Goal: Task Accomplishment & Management: Complete application form

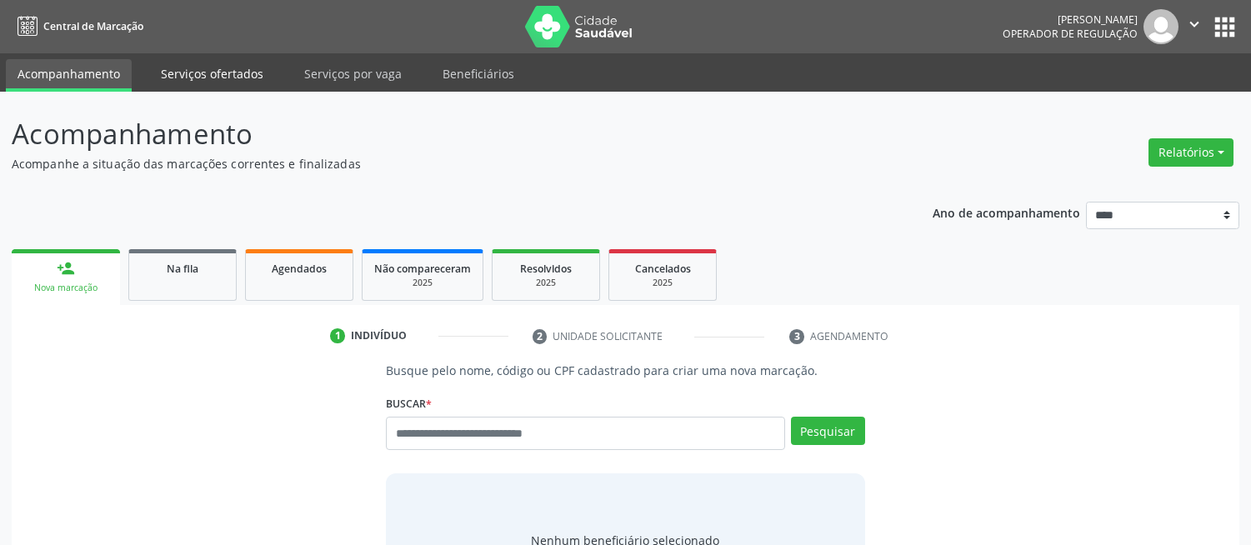
click at [213, 69] on link "Serviços ofertados" at bounding box center [212, 73] width 126 height 29
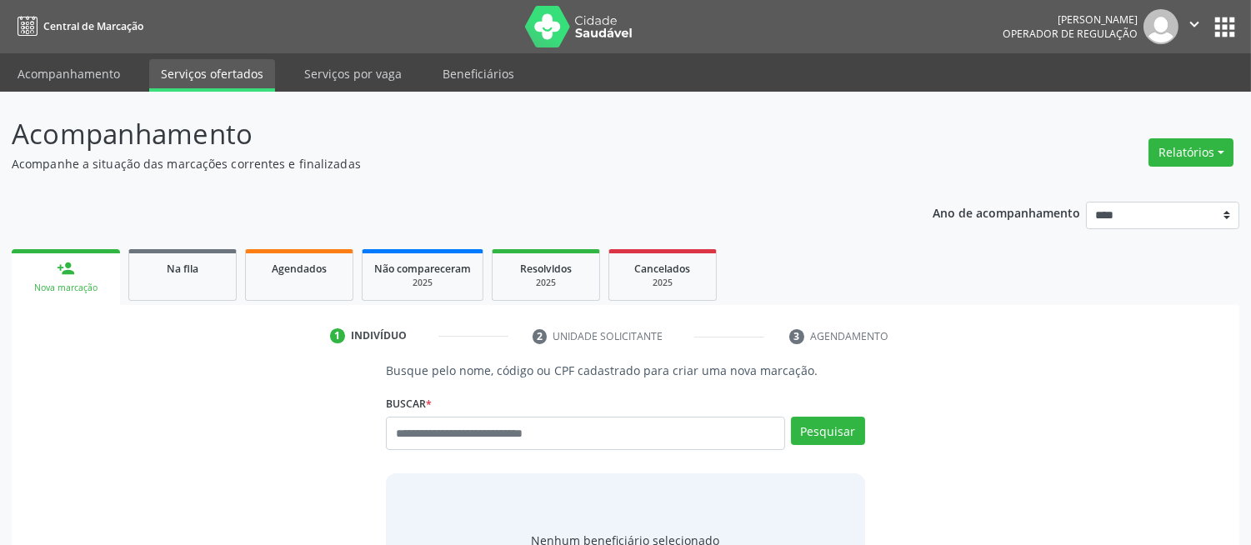
select select "*"
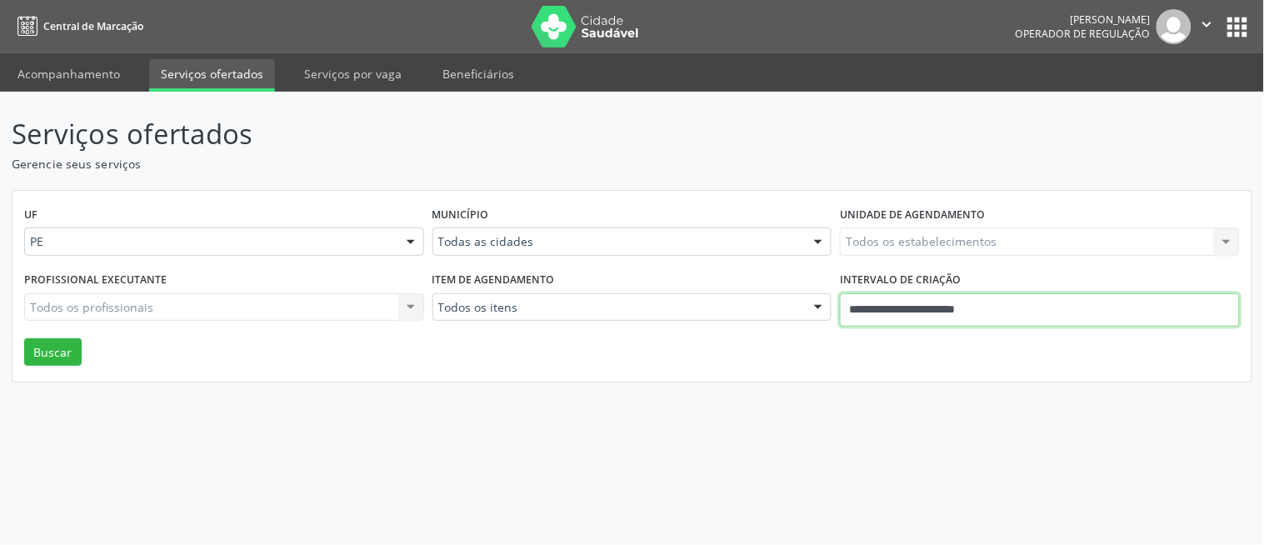
click at [996, 308] on input "**********" at bounding box center [1040, 309] width 400 height 33
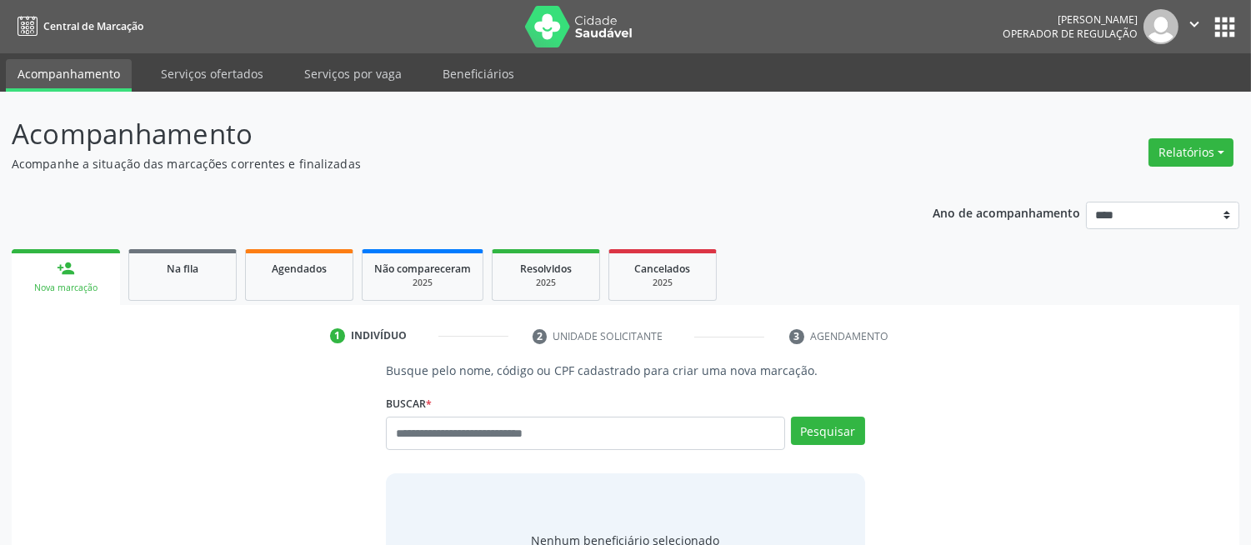
click at [437, 428] on input "text" at bounding box center [585, 433] width 398 height 33
type input "***"
click at [853, 425] on button "Pesquisar" at bounding box center [828, 431] width 74 height 28
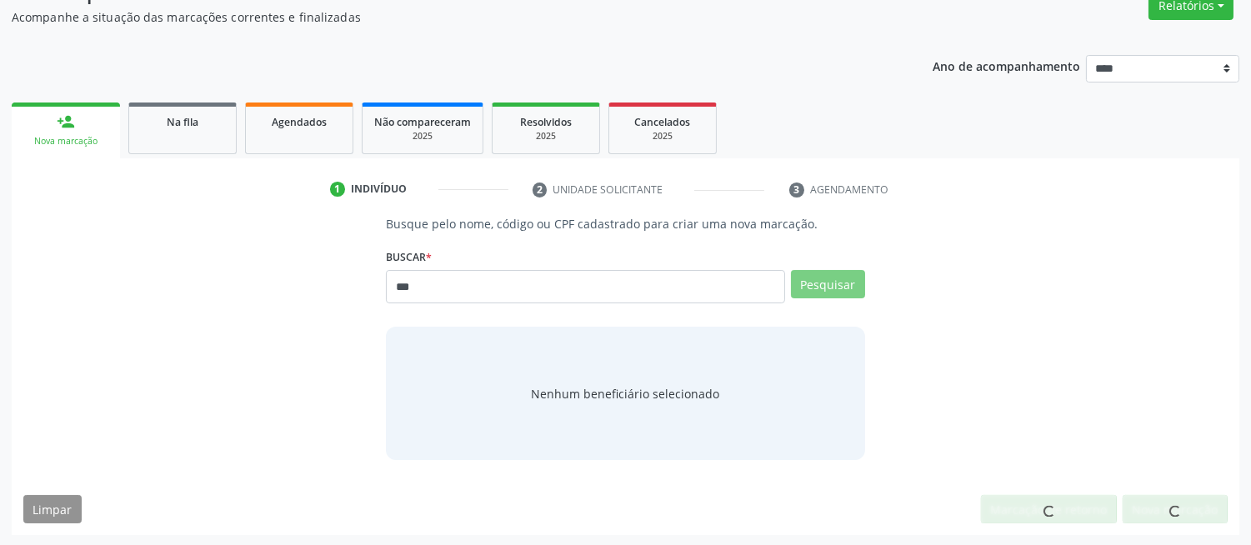
scroll to position [142, 0]
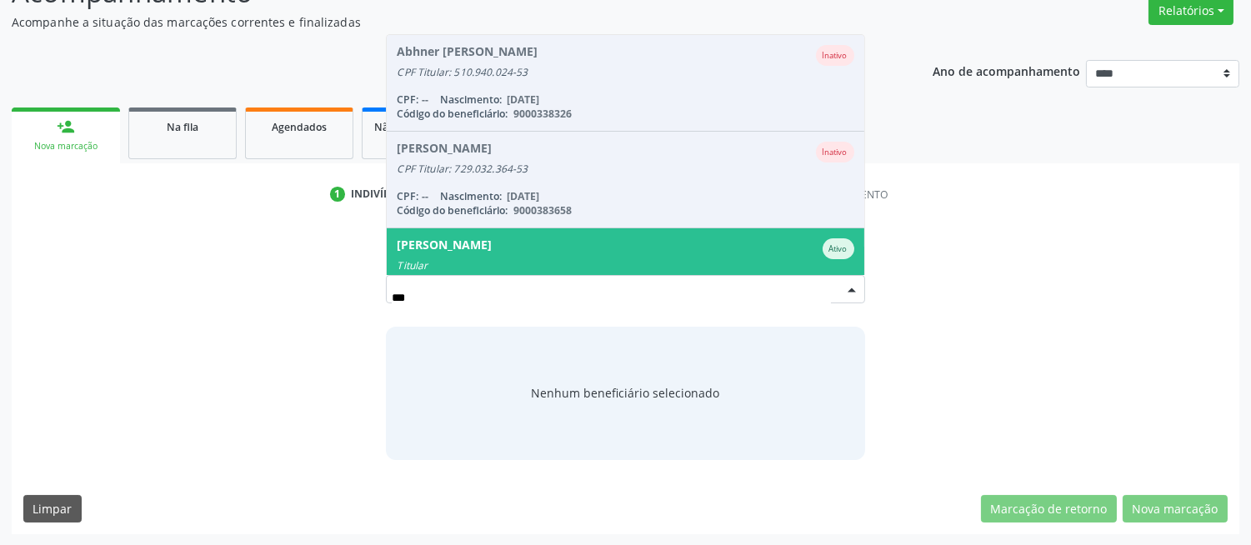
drag, startPoint x: 613, startPoint y: 238, endPoint x: 1263, endPoint y: 259, distance: 650.3
click at [613, 238] on div "[PERSON_NAME]" at bounding box center [625, 248] width 457 height 21
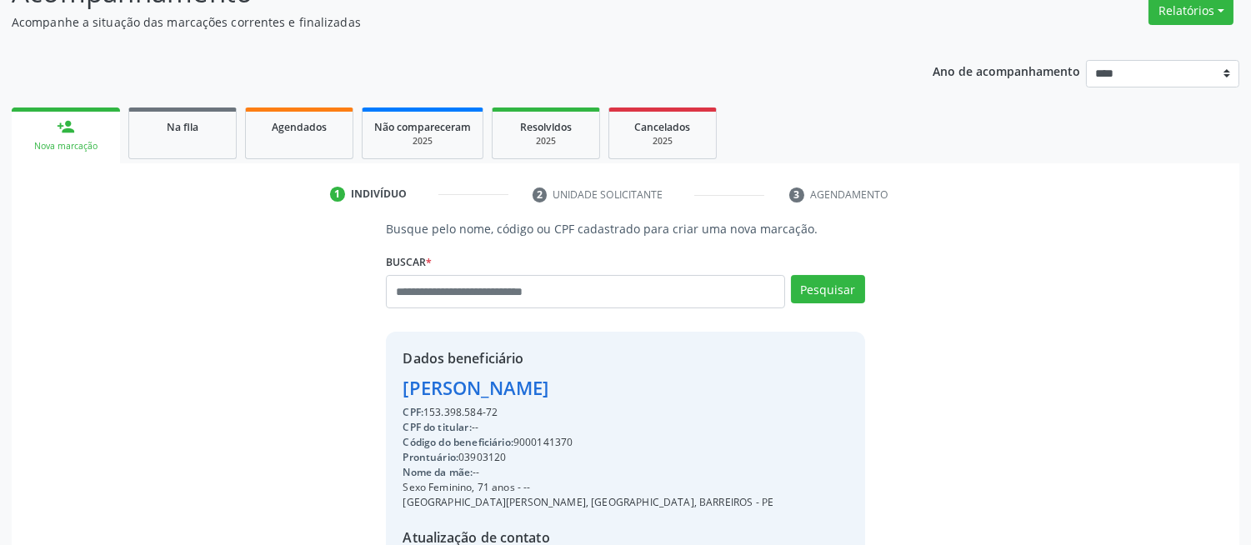
drag, startPoint x: 1243, startPoint y: 361, endPoint x: 1243, endPoint y: 379, distance: 18.3
click at [1243, 379] on div "Acompanhamento Acompanhe a situação das marcações correntes e finalizadas Relat…" at bounding box center [625, 344] width 1251 height 788
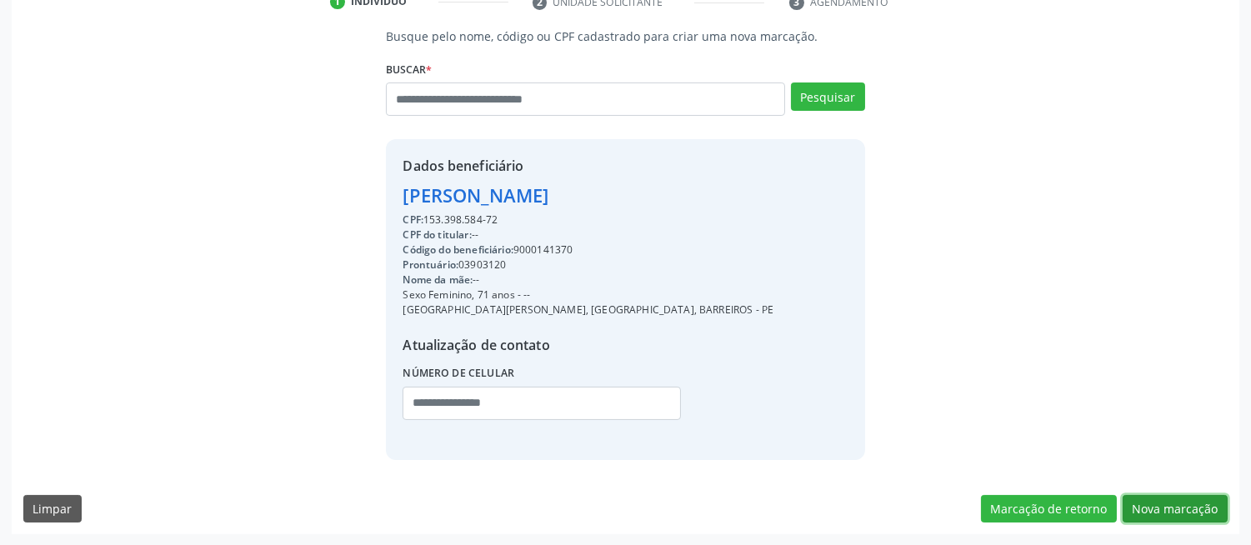
click at [1197, 498] on button "Nova marcação" at bounding box center [1174, 509] width 105 height 28
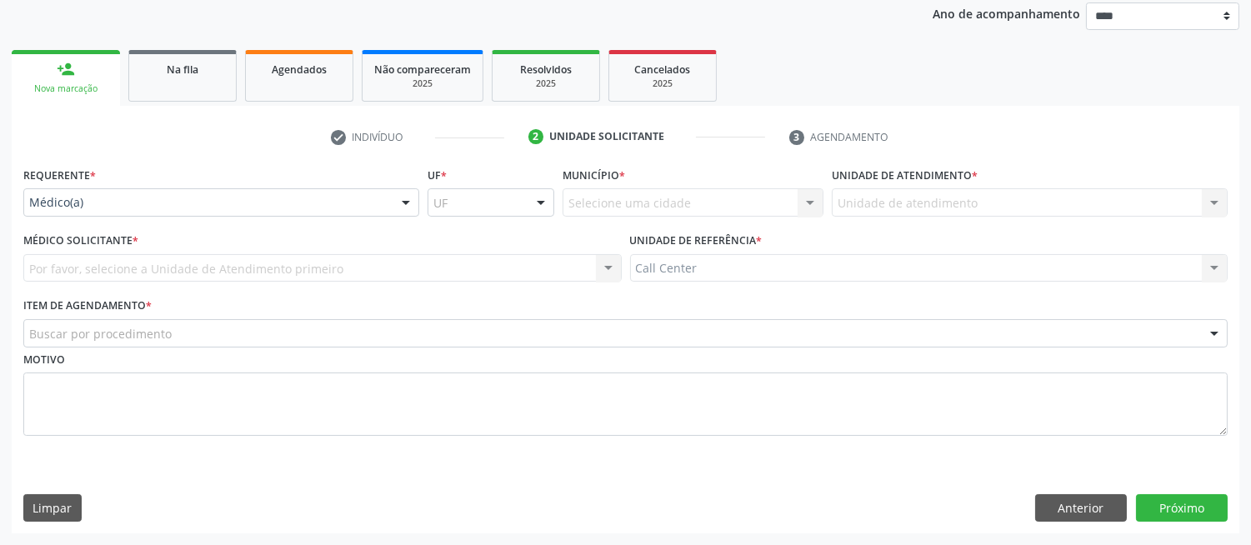
scroll to position [198, 0]
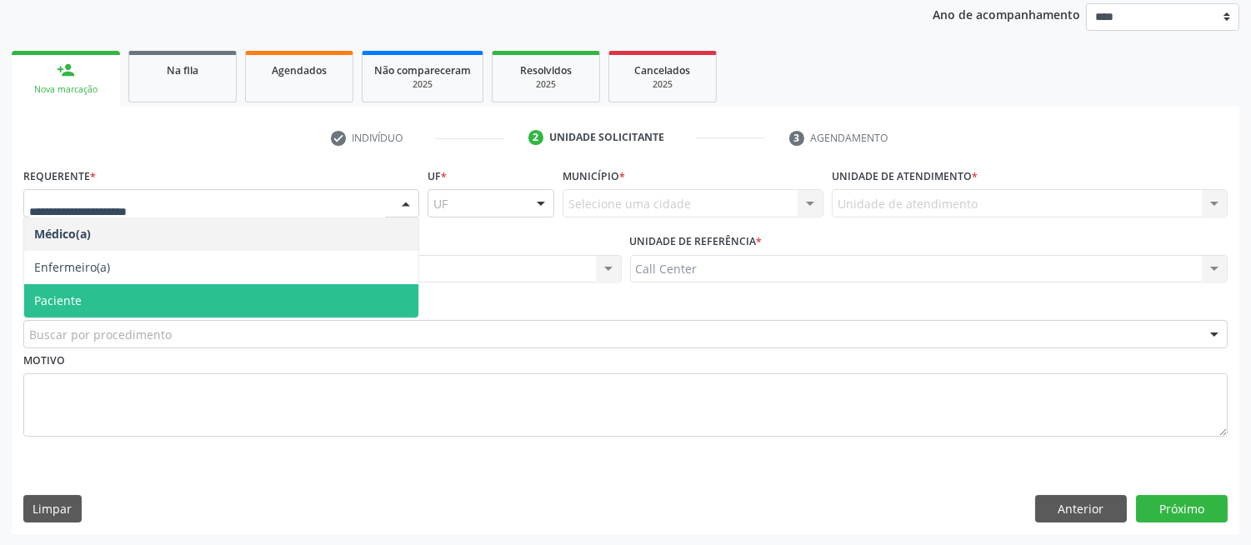
click at [150, 293] on span "Paciente" at bounding box center [221, 300] width 394 height 33
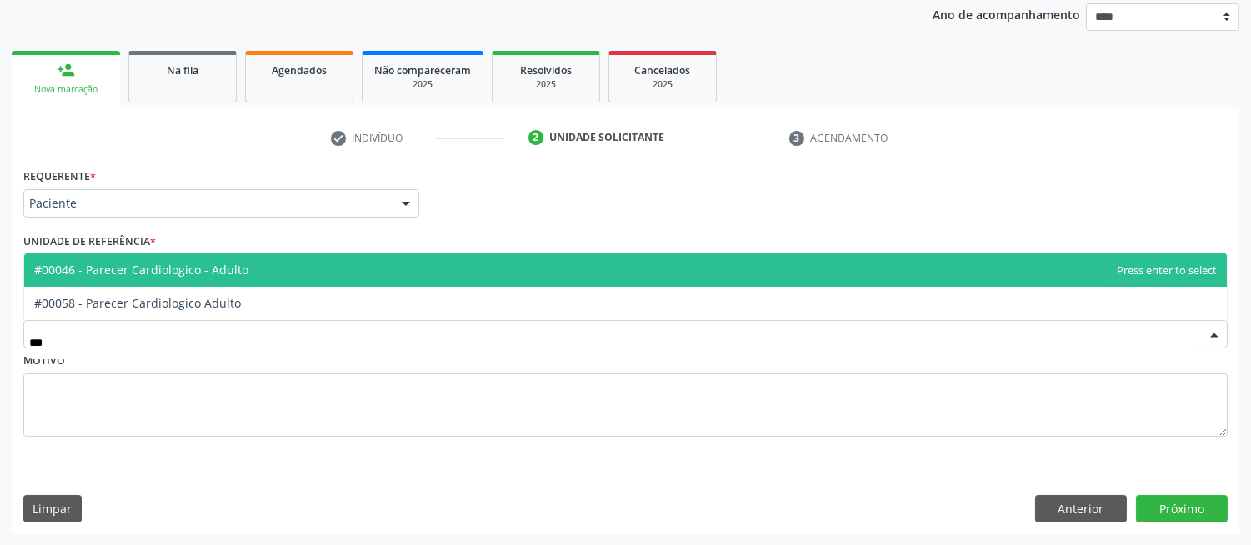
type input "****"
click at [197, 272] on span "#00046 - Parecer Cardiologico - Adulto" at bounding box center [141, 270] width 214 height 16
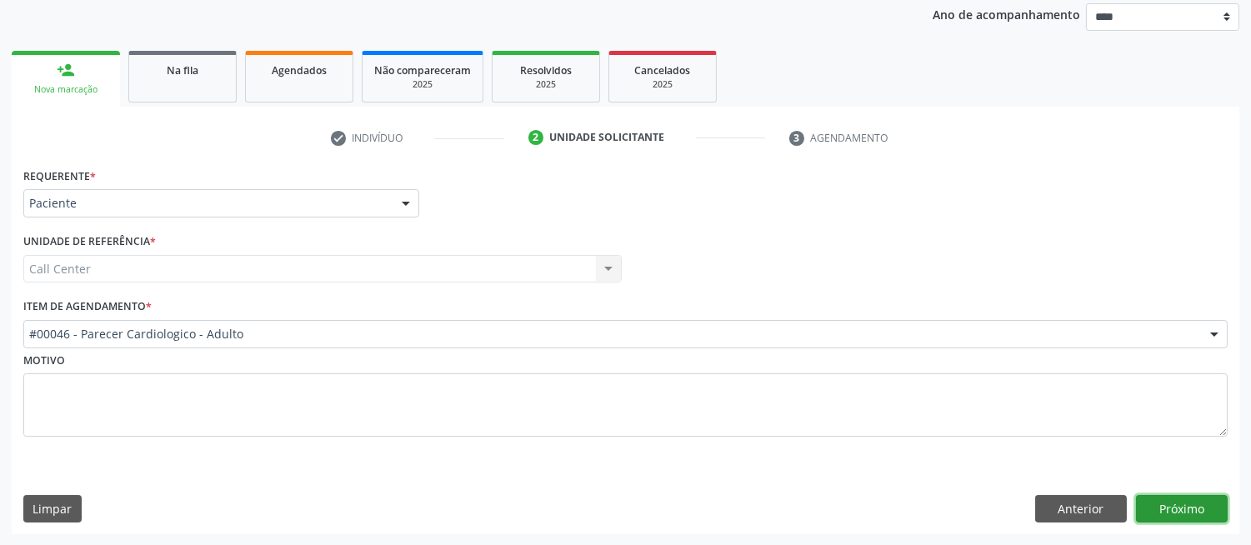
click at [1182, 500] on button "Próximo" at bounding box center [1182, 509] width 92 height 28
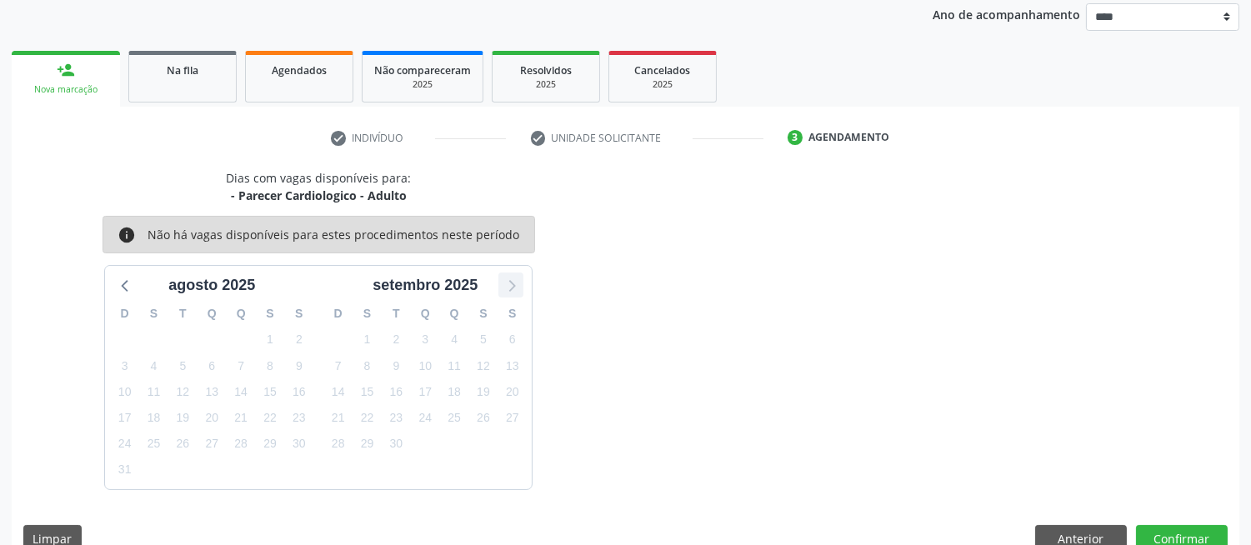
click at [519, 278] on icon at bounding box center [511, 285] width 22 height 22
click at [125, 282] on icon at bounding box center [126, 285] width 22 height 22
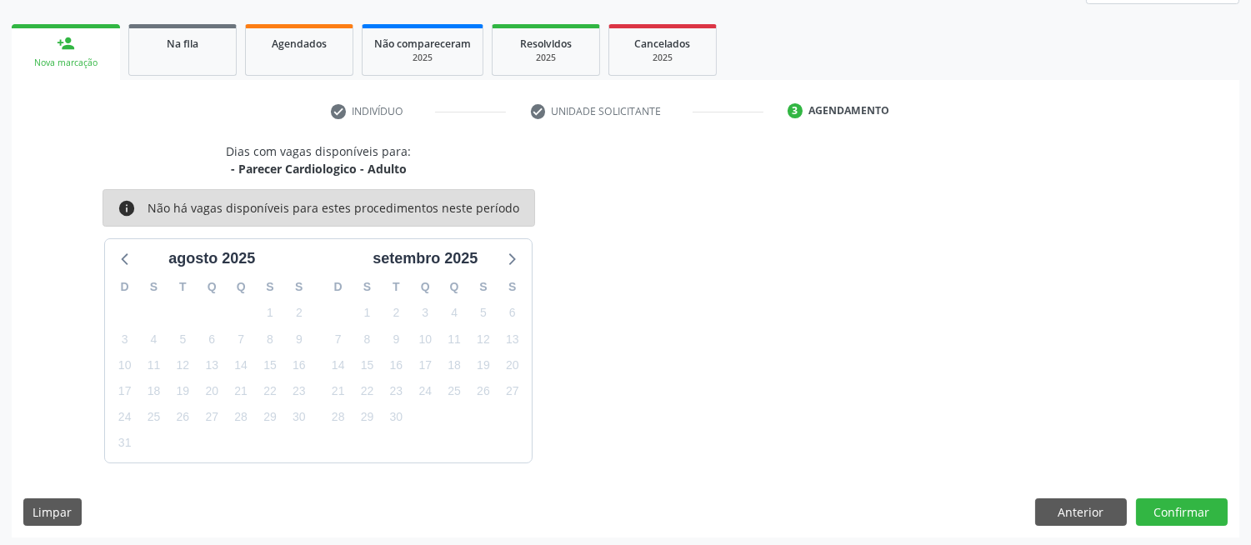
scroll to position [228, 0]
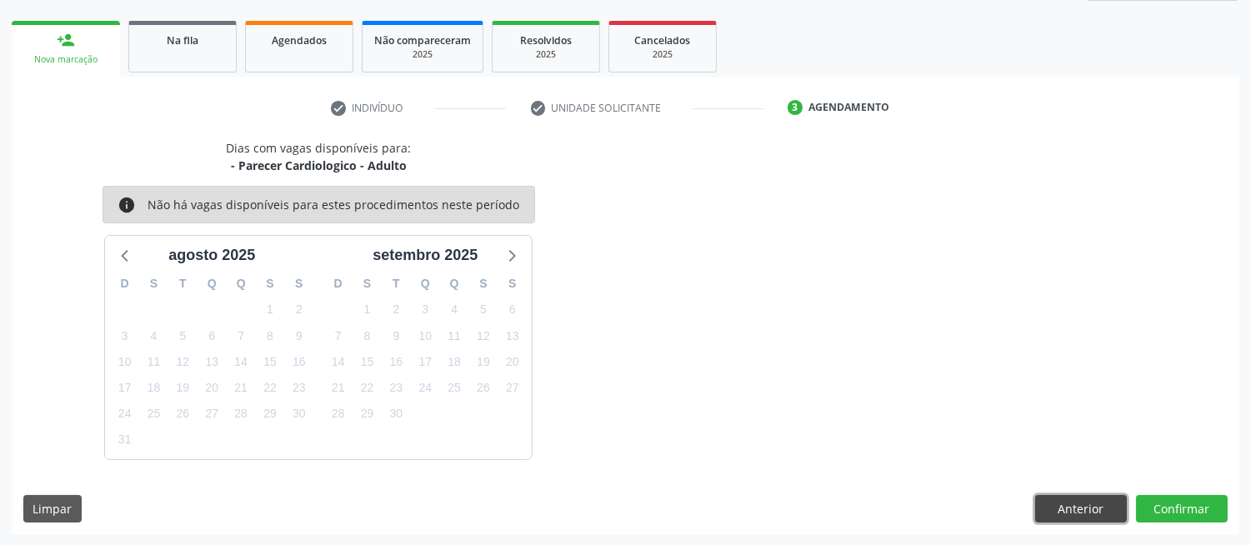
click at [1101, 502] on button "Anterior" at bounding box center [1081, 509] width 92 height 28
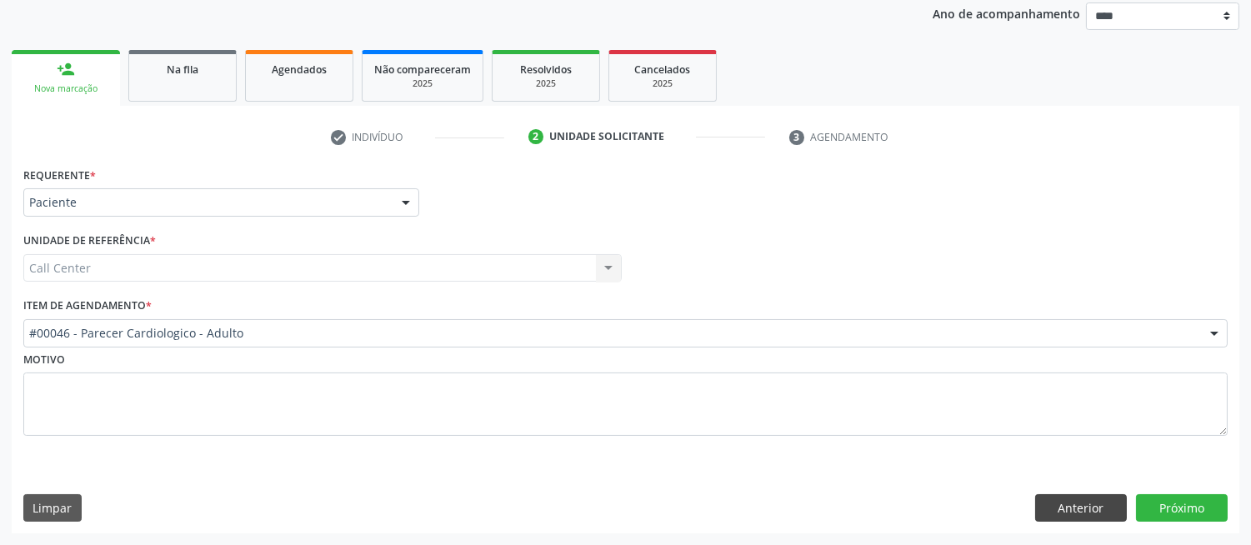
scroll to position [198, 0]
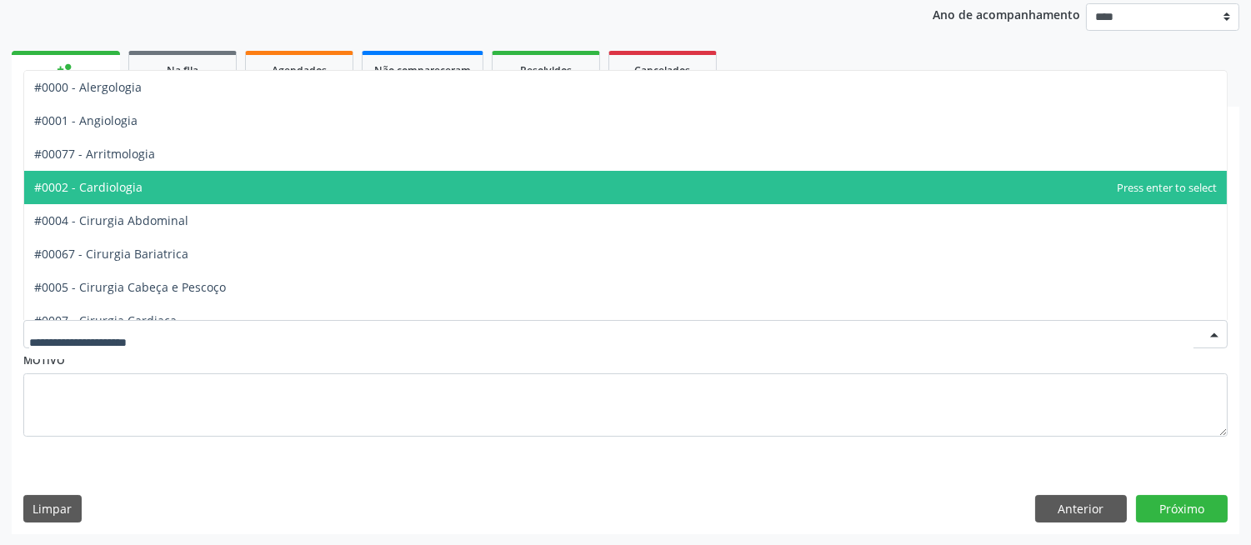
click at [454, 187] on span "#0002 - Cardiologia" at bounding box center [625, 187] width 1202 height 33
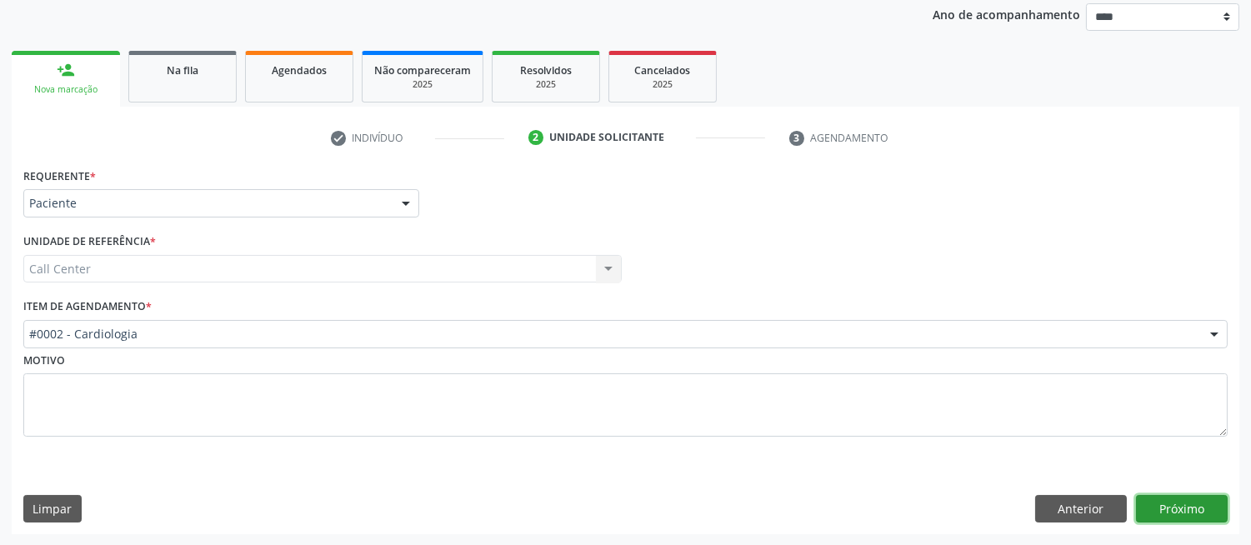
click at [1164, 509] on button "Próximo" at bounding box center [1182, 509] width 92 height 28
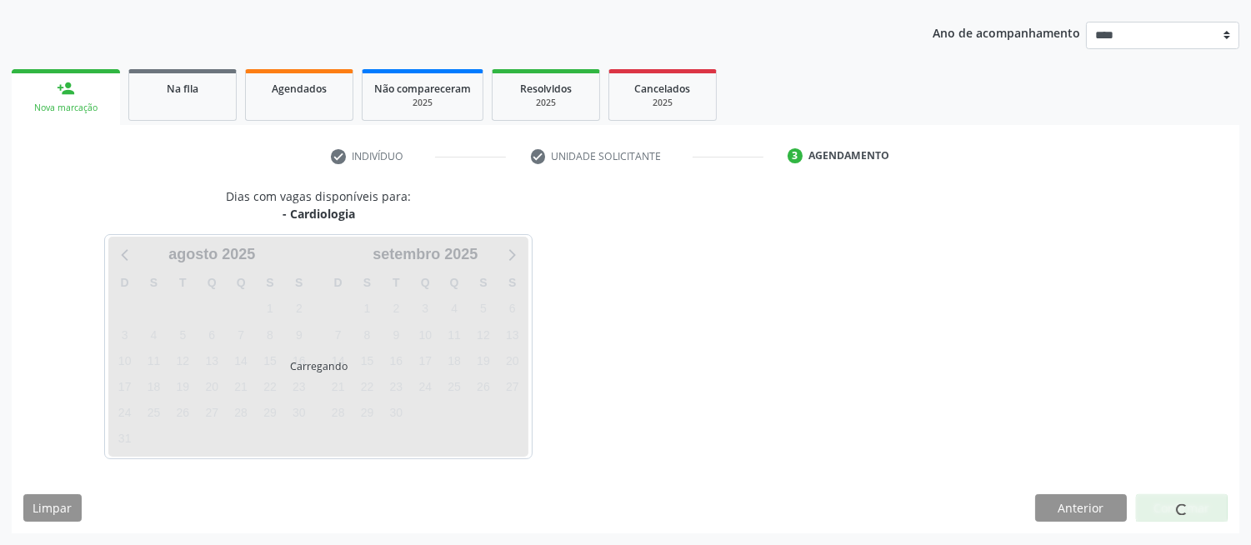
scroll to position [179, 0]
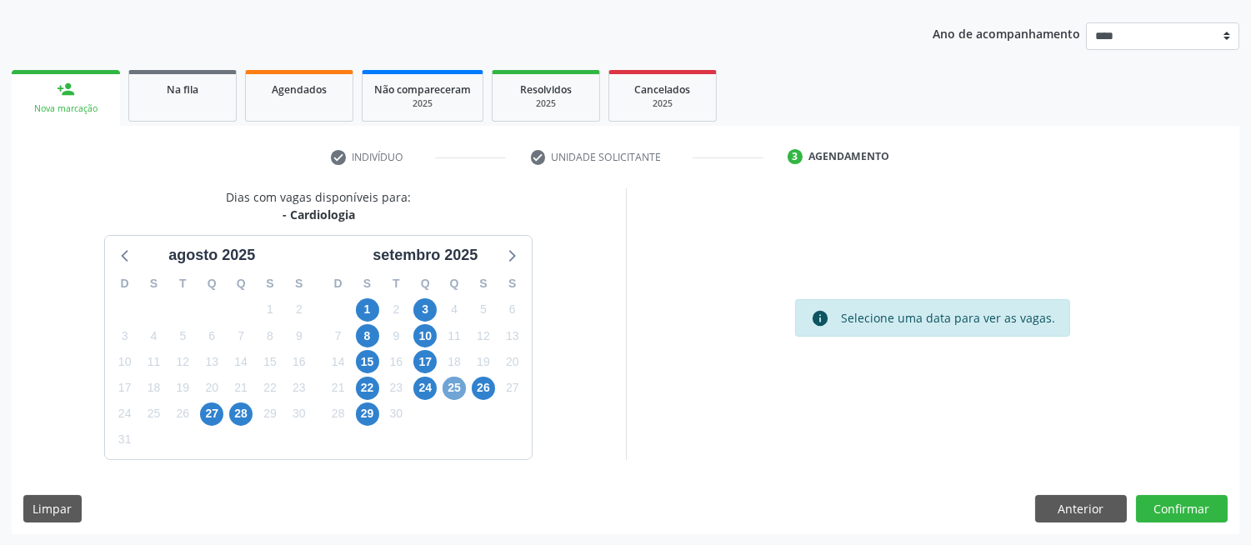
click at [453, 387] on span "25" at bounding box center [453, 388] width 23 height 23
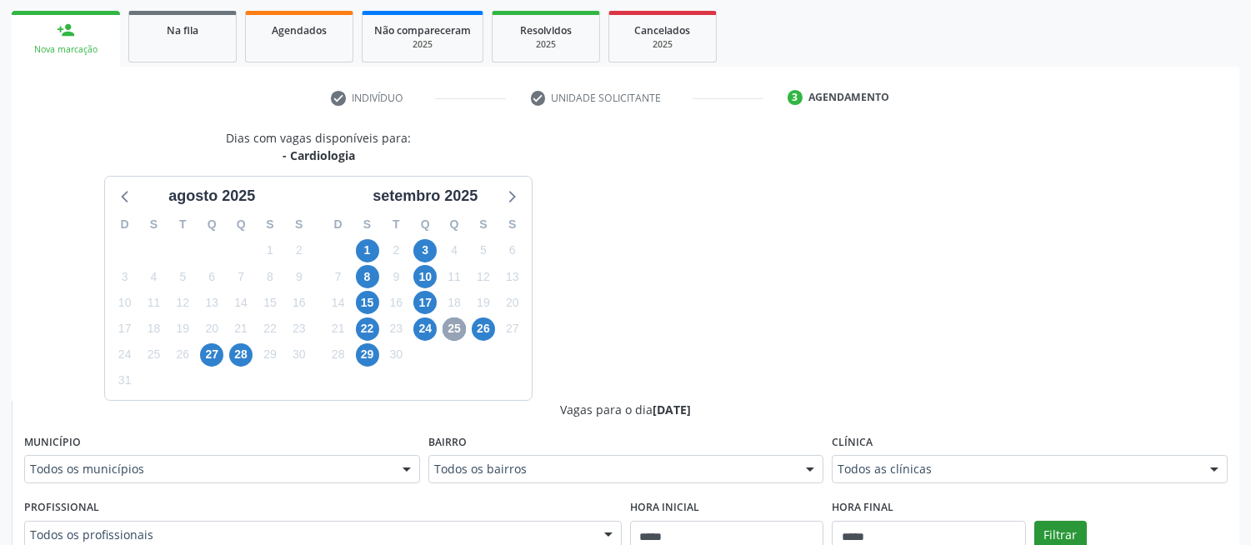
scroll to position [364, 0]
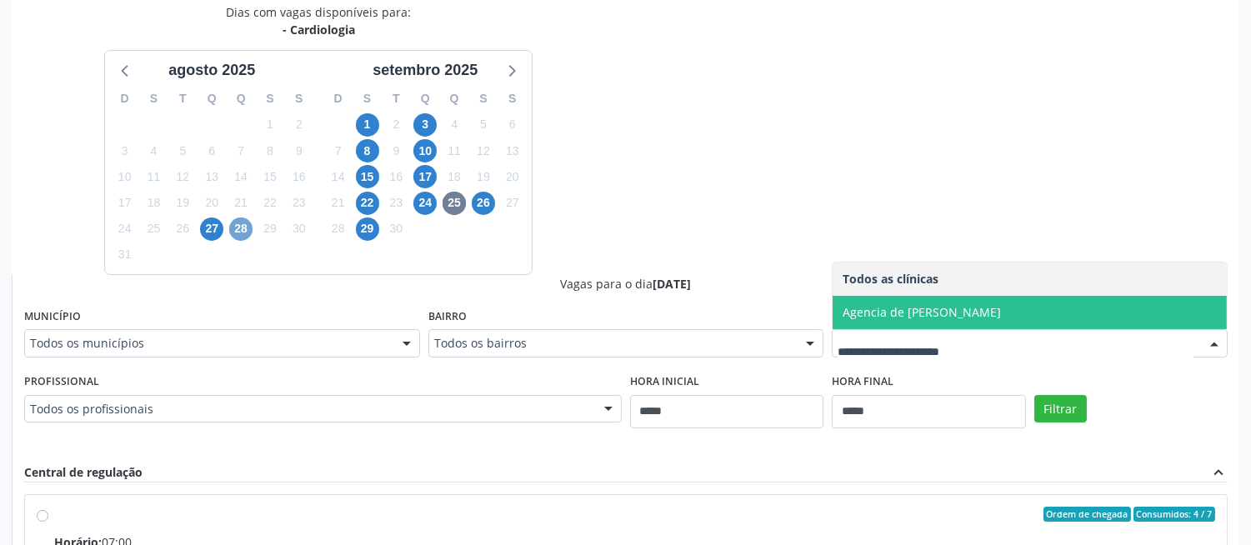
click at [245, 222] on span "28" at bounding box center [240, 228] width 23 height 23
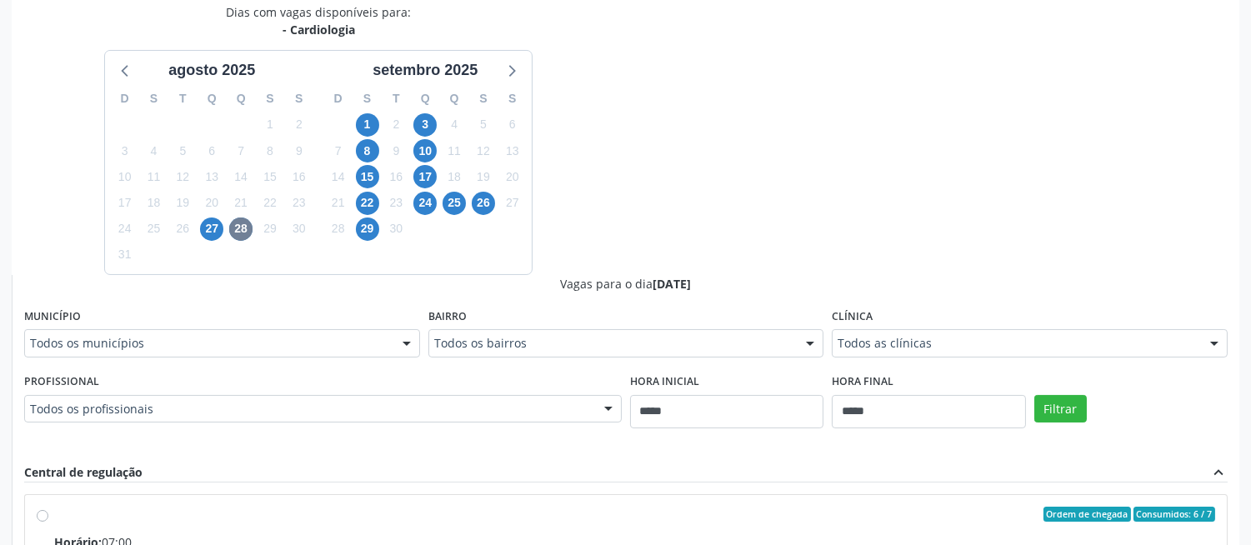
drag, startPoint x: 900, startPoint y: 343, endPoint x: 890, endPoint y: 338, distance: 11.2
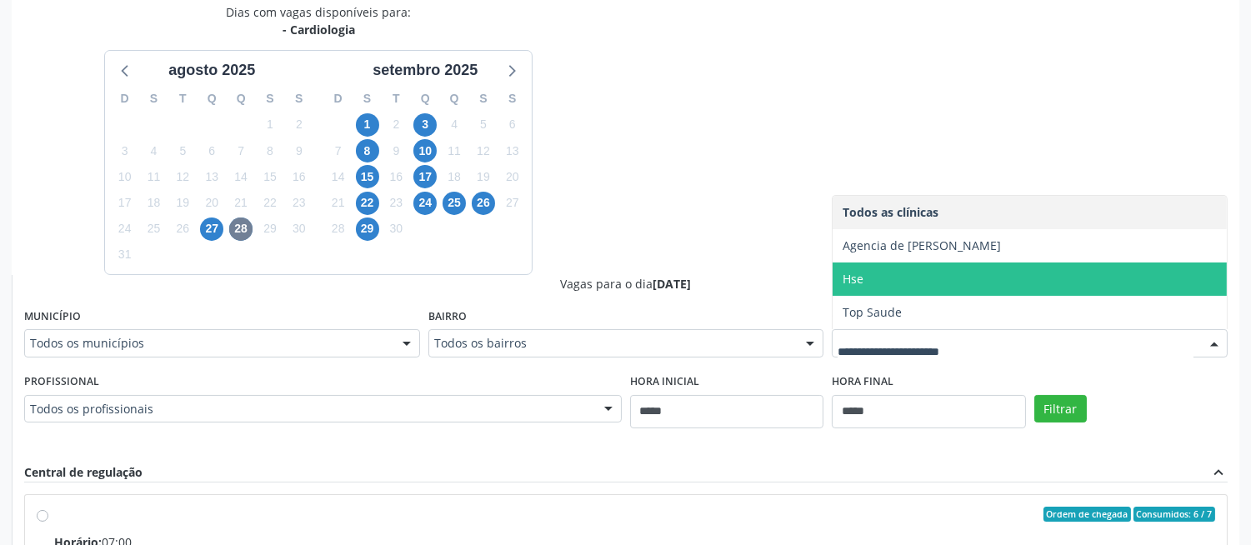
drag, startPoint x: 880, startPoint y: 285, endPoint x: 897, endPoint y: 309, distance: 29.8
click at [880, 284] on span "Hse" at bounding box center [1029, 278] width 394 height 33
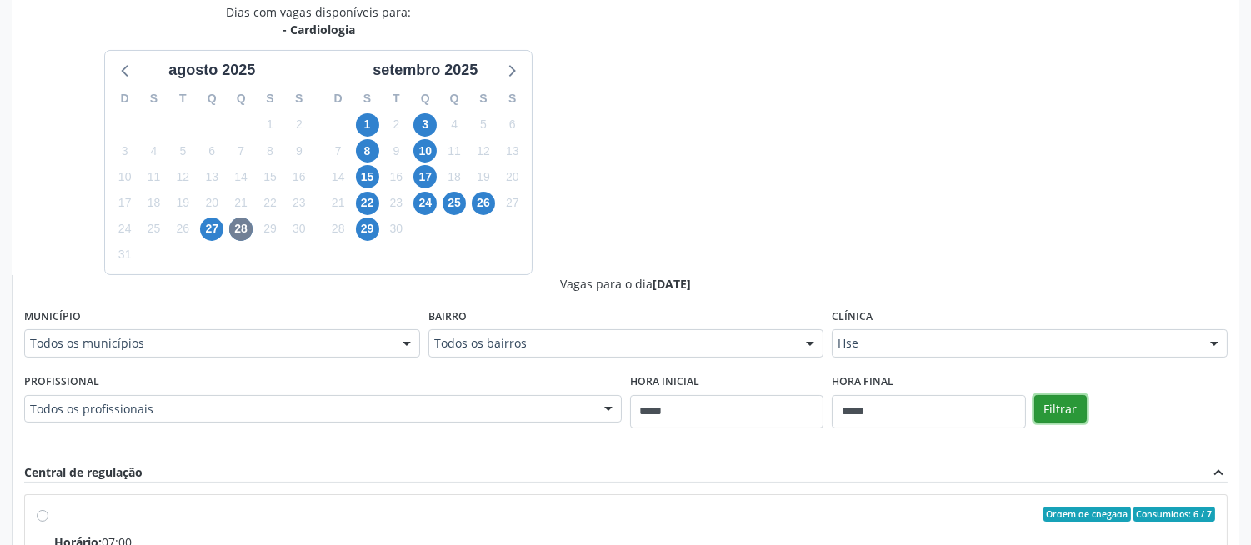
drag, startPoint x: 1053, startPoint y: 405, endPoint x: 994, endPoint y: 406, distance: 59.2
click at [1052, 403] on button "Filtrar" at bounding box center [1060, 409] width 52 height 28
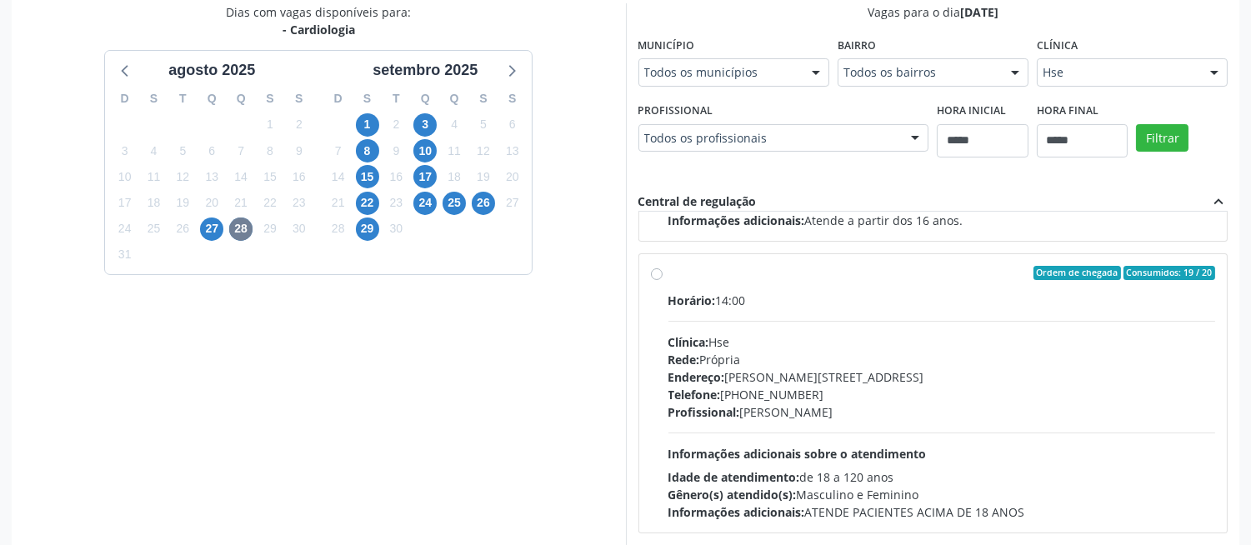
scroll to position [450, 0]
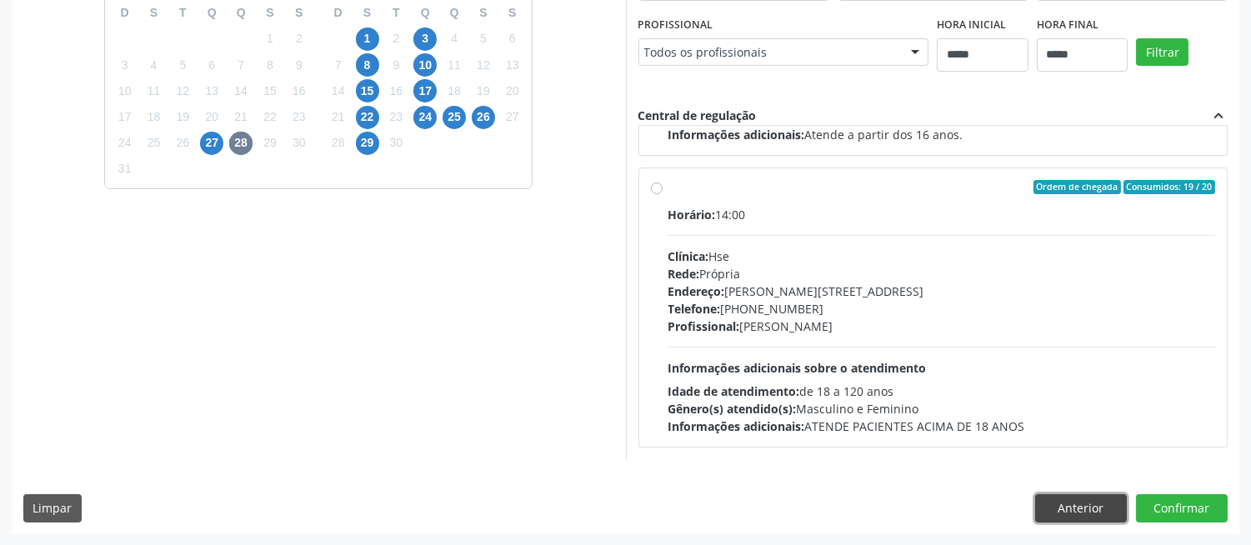
click at [1090, 496] on button "Anterior" at bounding box center [1081, 508] width 92 height 28
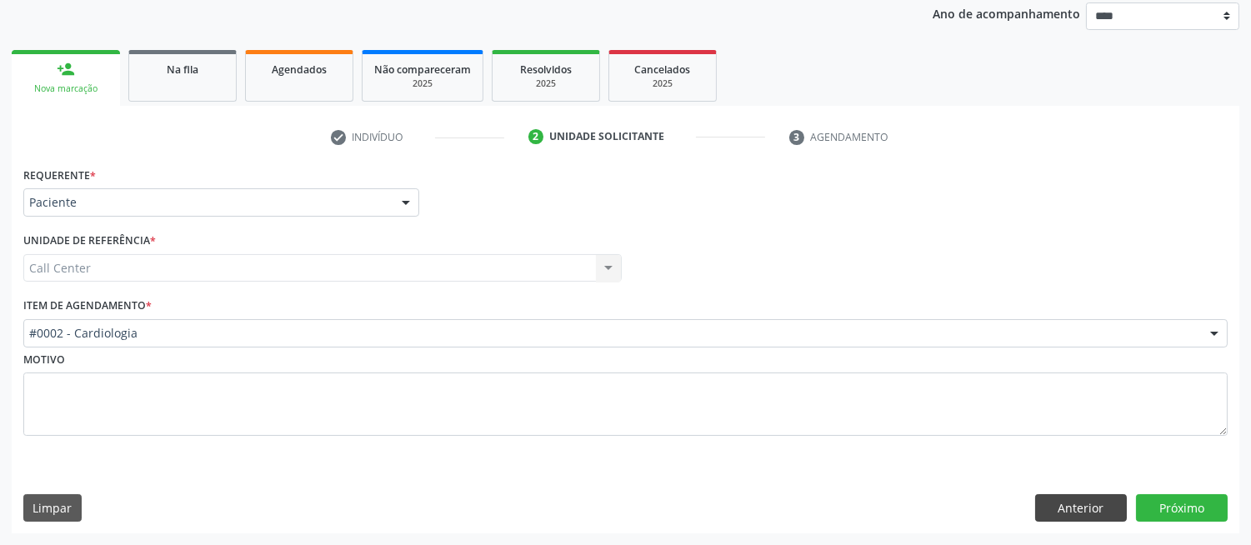
scroll to position [198, 0]
click at [1088, 506] on button "Anterior" at bounding box center [1081, 509] width 92 height 28
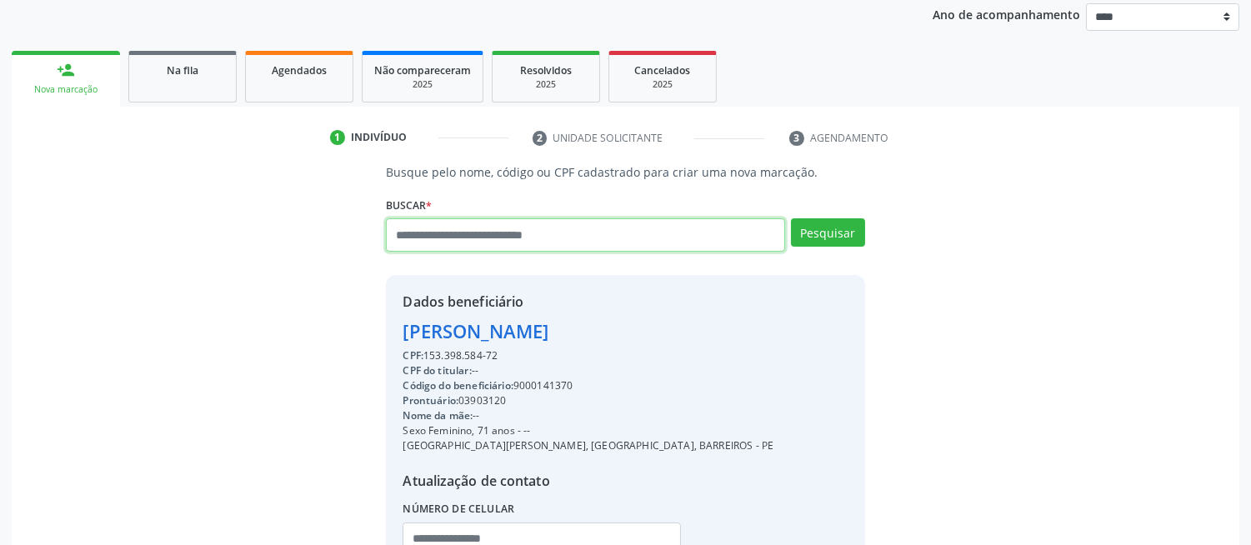
click at [557, 240] on input "text" at bounding box center [585, 234] width 398 height 33
type input "**********"
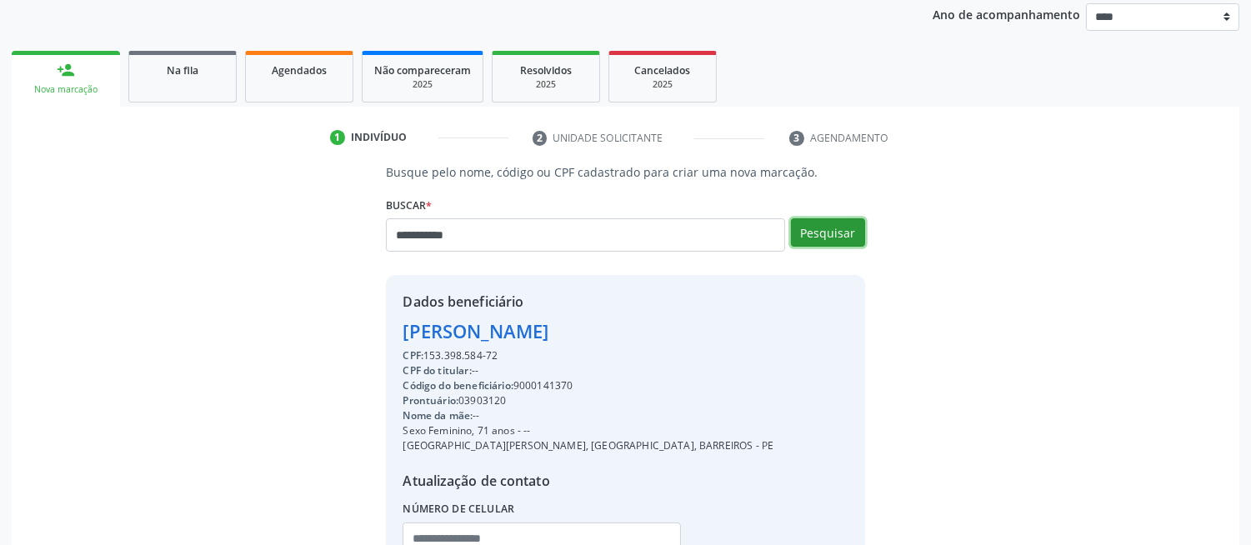
click at [827, 230] on button "Pesquisar" at bounding box center [828, 232] width 74 height 28
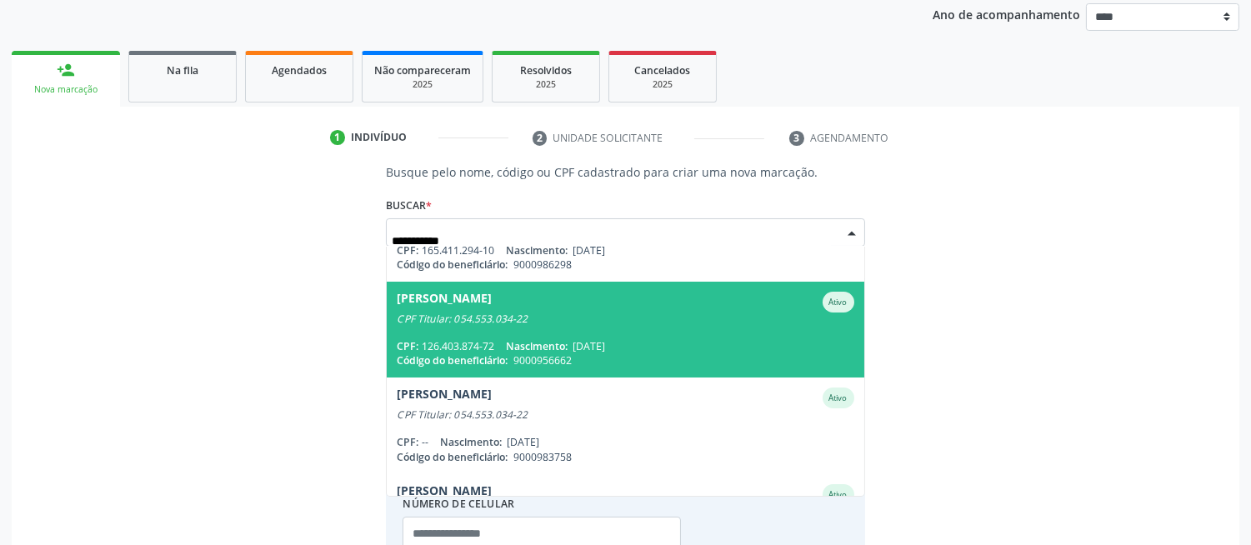
scroll to position [92, 0]
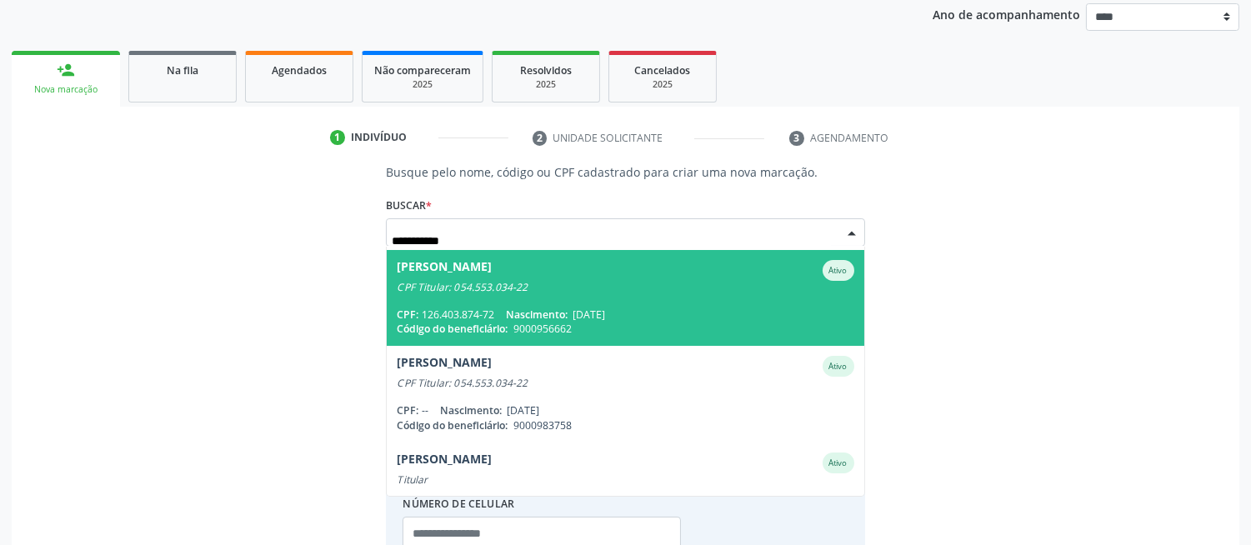
click at [534, 290] on div "CPF Titular: 054.553.034-22" at bounding box center [625, 287] width 457 height 13
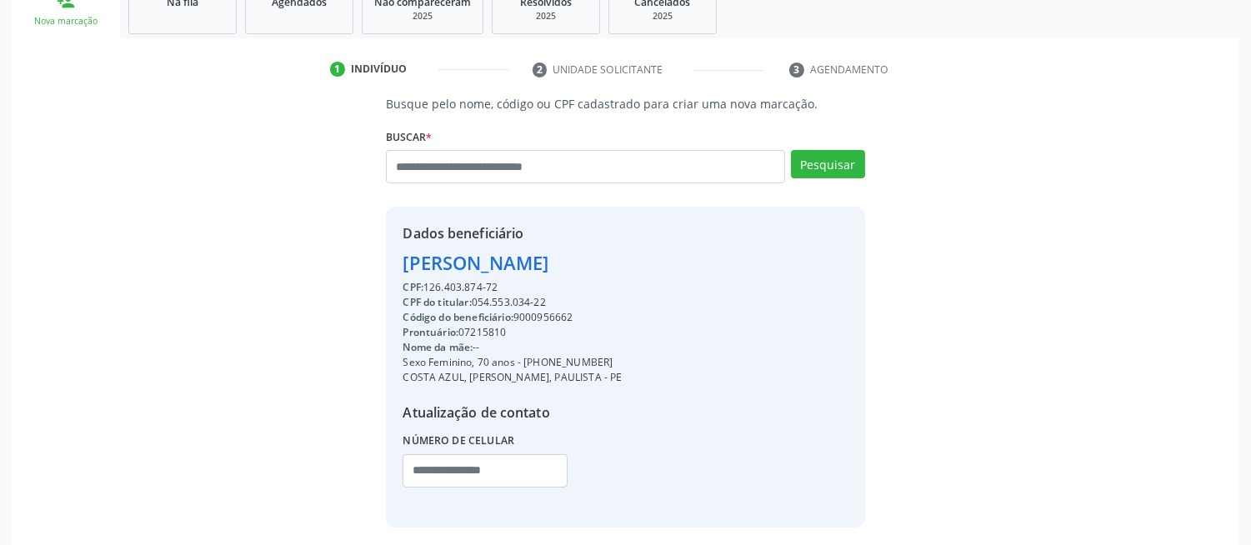
scroll to position [334, 0]
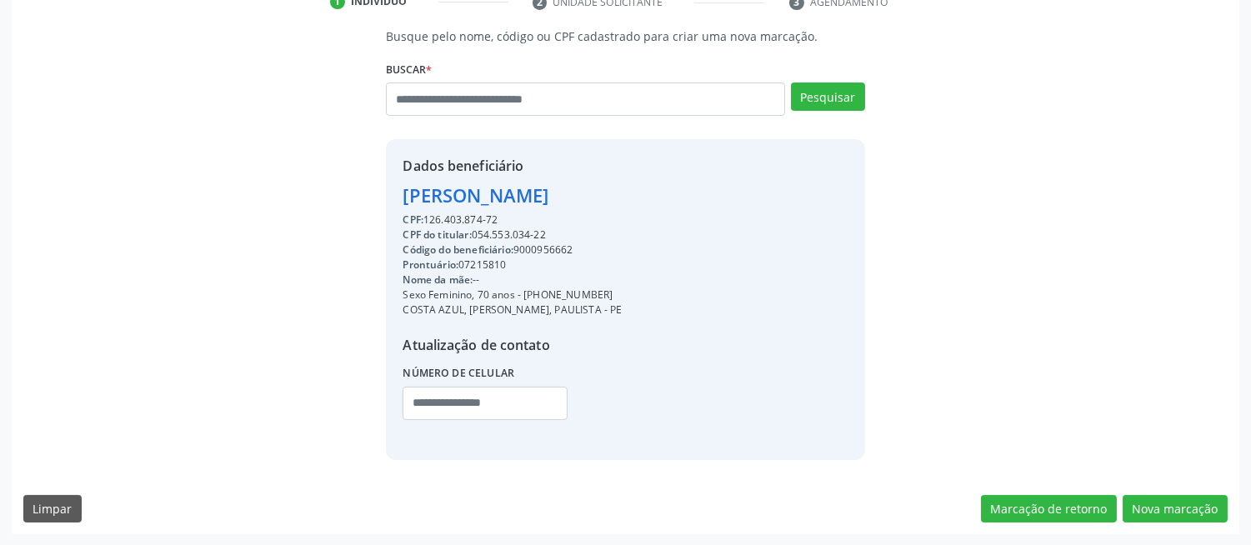
drag, startPoint x: 572, startPoint y: 292, endPoint x: 520, endPoint y: 292, distance: 52.5
click at [520, 292] on div "Sexo Feminino, 70 anos - [PHONE_NUMBER]" at bounding box center [511, 294] width 219 height 15
copy div "[PHONE_NUMBER]"
click at [497, 396] on input "text" at bounding box center [484, 403] width 164 height 33
paste input "**********"
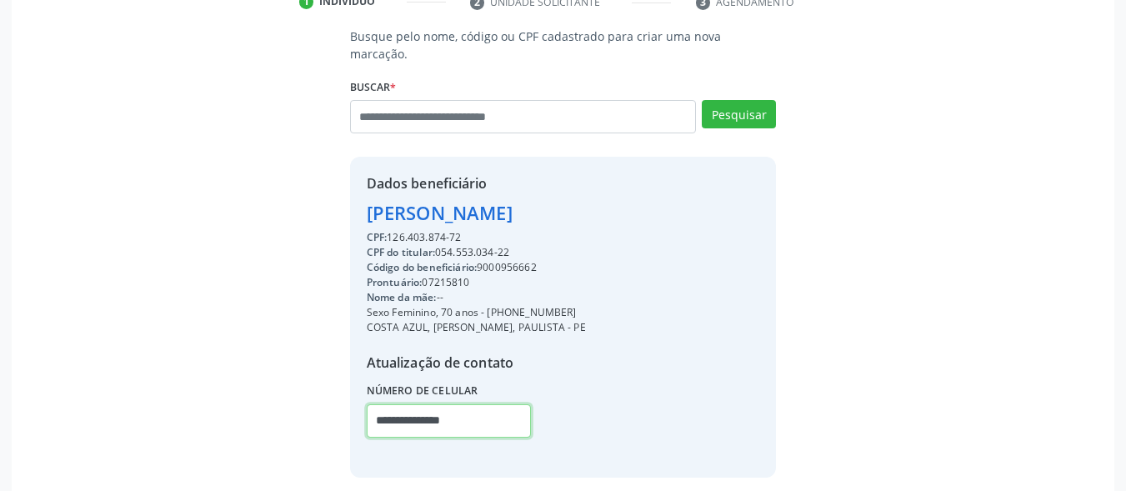
type input "**********"
drag, startPoint x: 1161, startPoint y: 6, endPoint x: 413, endPoint y: 120, distance: 756.1
click at [413, 120] on div "[PERSON_NAME] [PERSON_NAME] Ativo CPF Titular: 054.553.034-22 CPF: 165.411.294-…" at bounding box center [563, 122] width 427 height 45
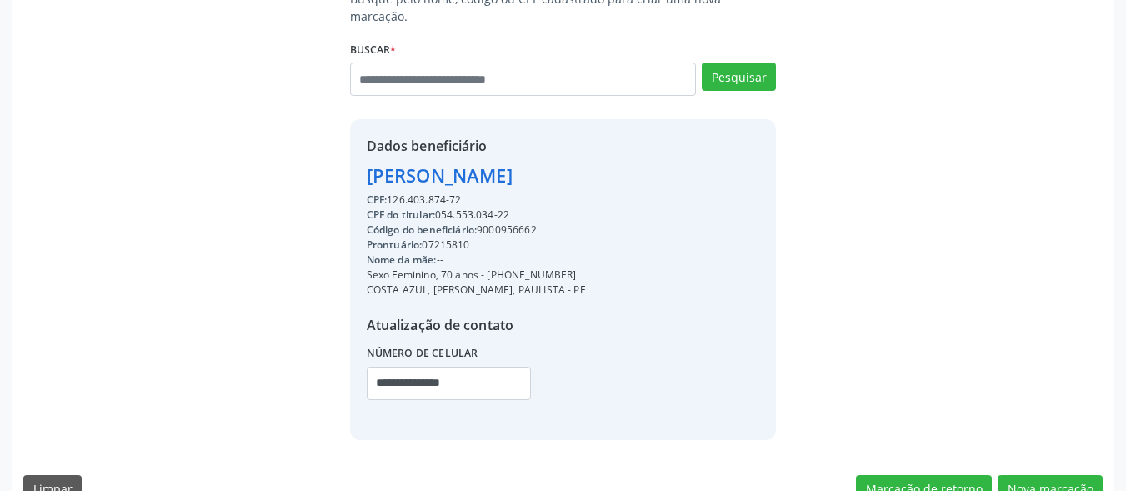
scroll to position [389, 0]
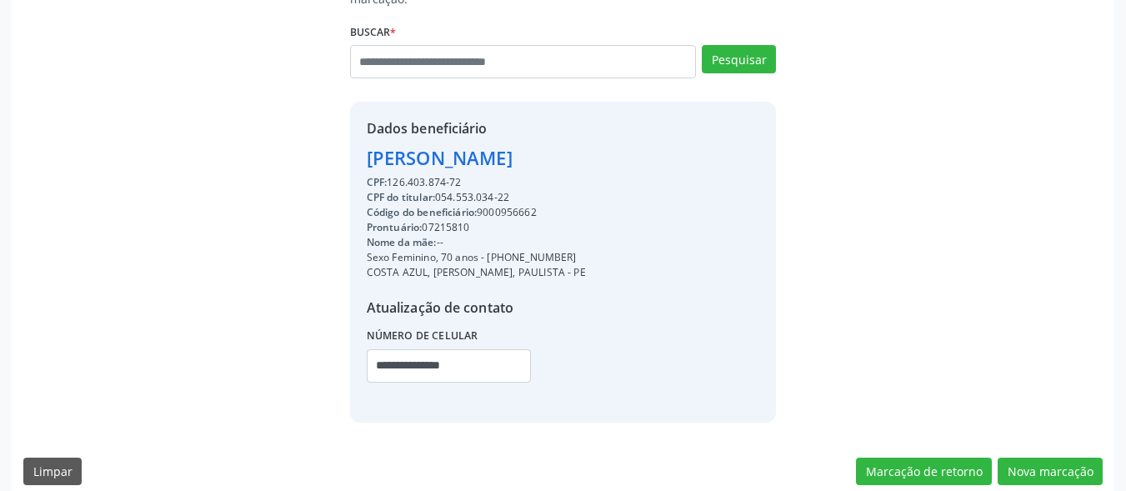
drag, startPoint x: 517, startPoint y: 197, endPoint x: 541, endPoint y: 191, distance: 24.0
click at [523, 205] on div "Código do beneficiário: 9000956662" at bounding box center [476, 212] width 219 height 15
click at [549, 205] on div "Código do beneficiário: 9000956662" at bounding box center [476, 212] width 219 height 15
drag, startPoint x: 542, startPoint y: 193, endPoint x: 482, endPoint y: 201, distance: 61.3
click at [482, 205] on div "Código do beneficiário: 9000956662" at bounding box center [476, 212] width 219 height 15
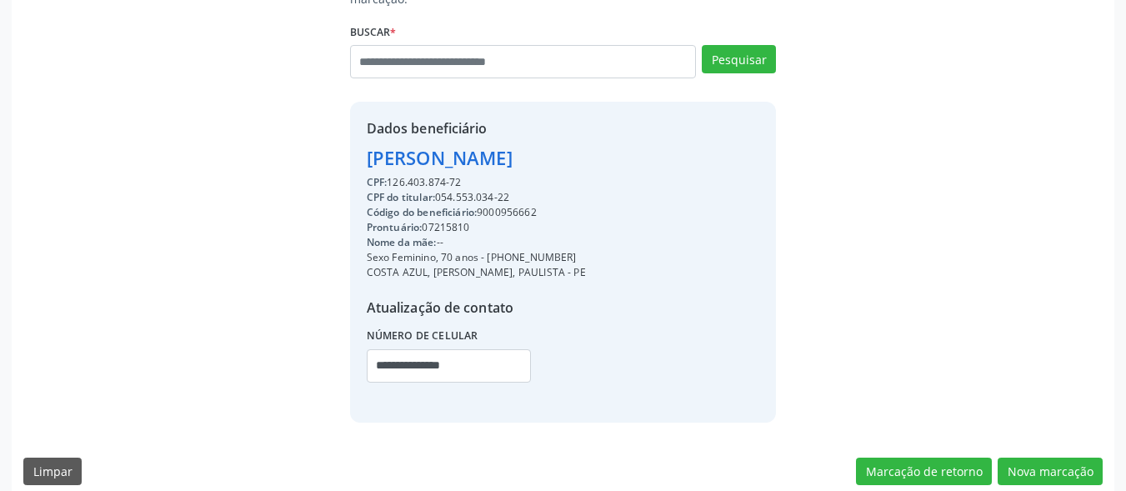
copy div "9000956662"
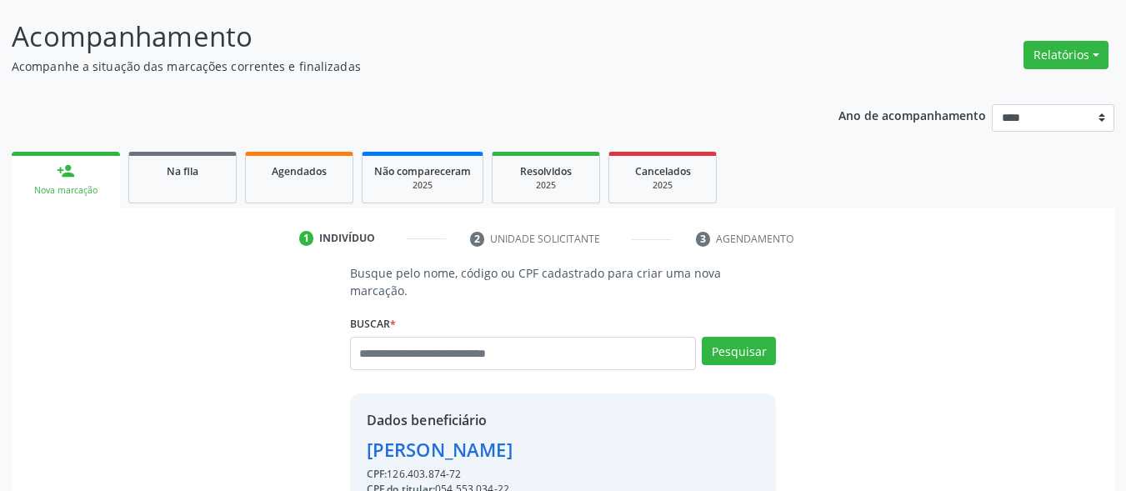
scroll to position [250, 0]
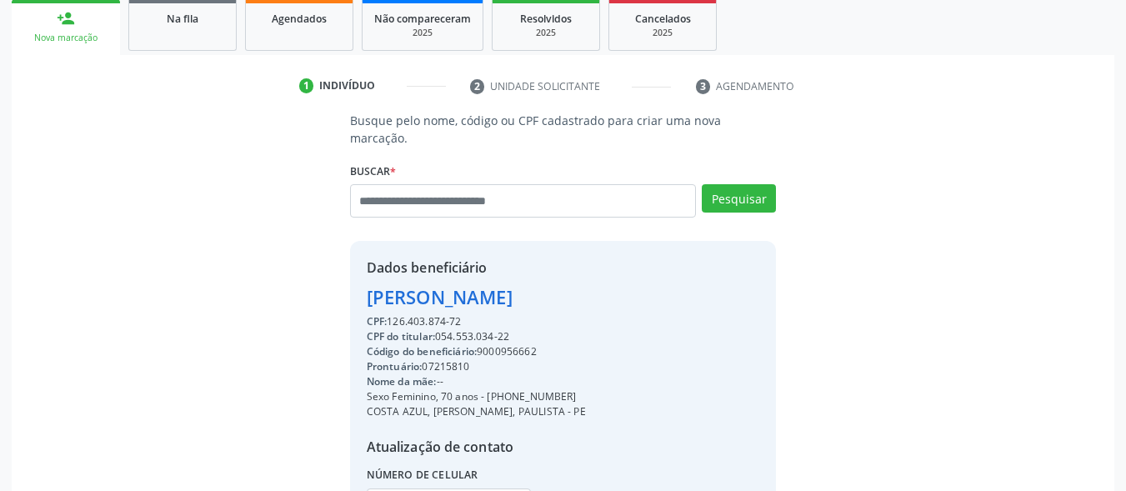
click at [547, 344] on div "Código do beneficiário: 9000956662" at bounding box center [476, 351] width 219 height 15
copy div "9000956662"
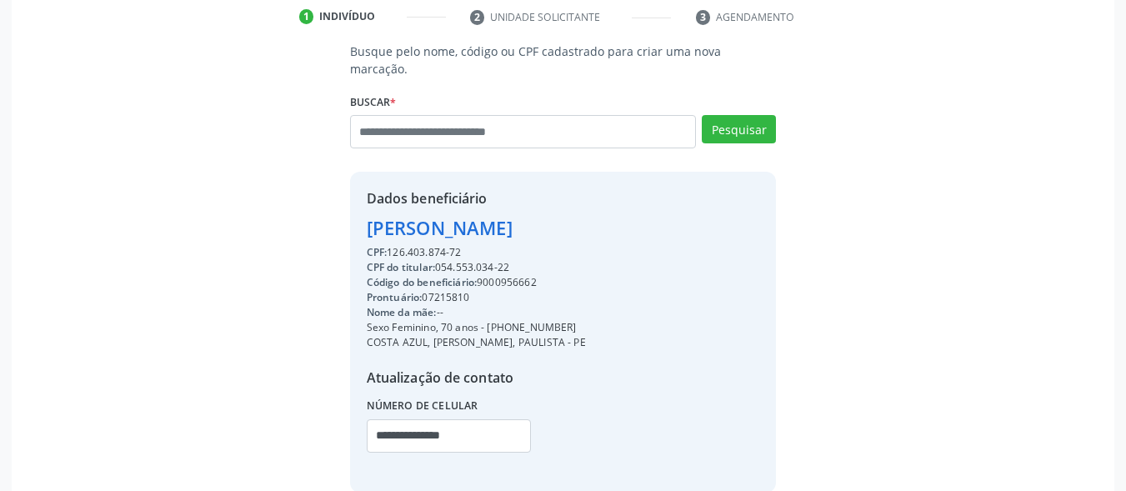
scroll to position [389, 0]
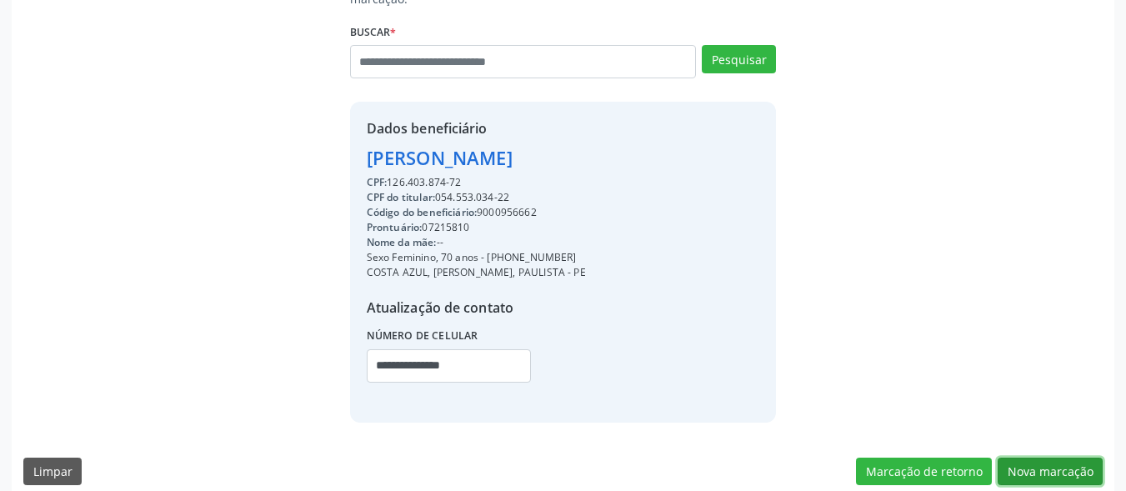
drag, startPoint x: 1055, startPoint y: 449, endPoint x: 1040, endPoint y: 442, distance: 16.8
click at [1054, 457] on button "Nova marcação" at bounding box center [1049, 471] width 105 height 28
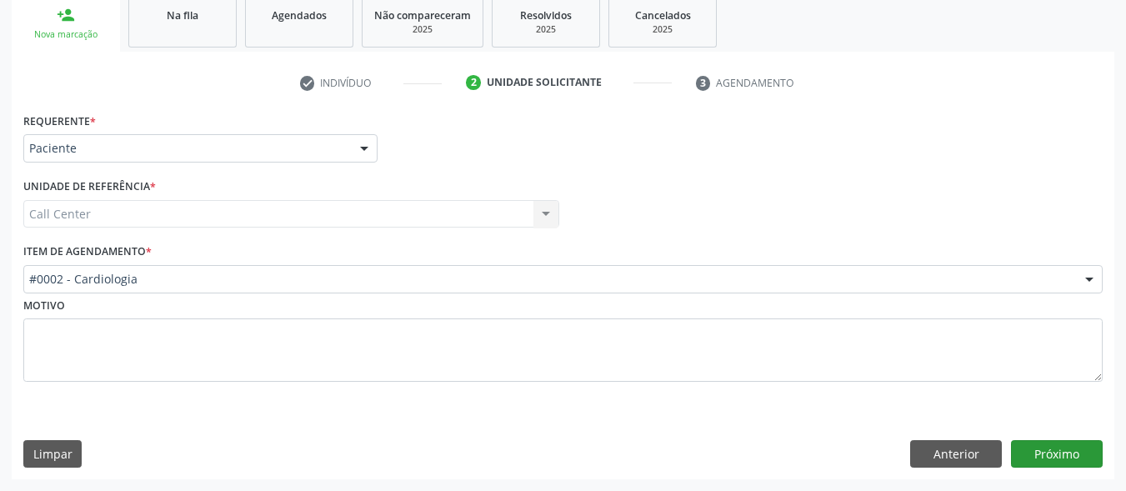
scroll to position [253, 0]
click at [165, 268] on div "#0002 - Cardiologia" at bounding box center [562, 279] width 1079 height 28
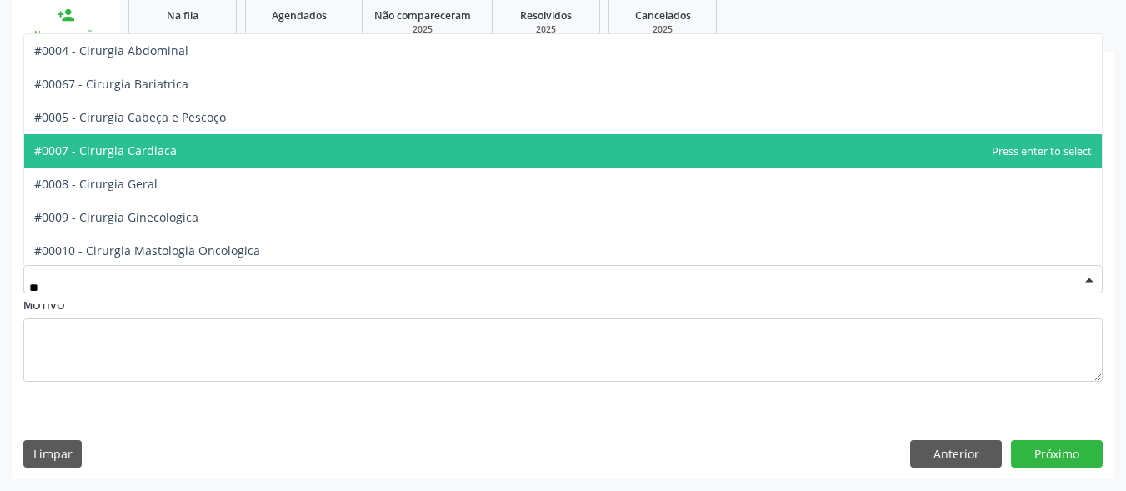
type input "*"
type input "***"
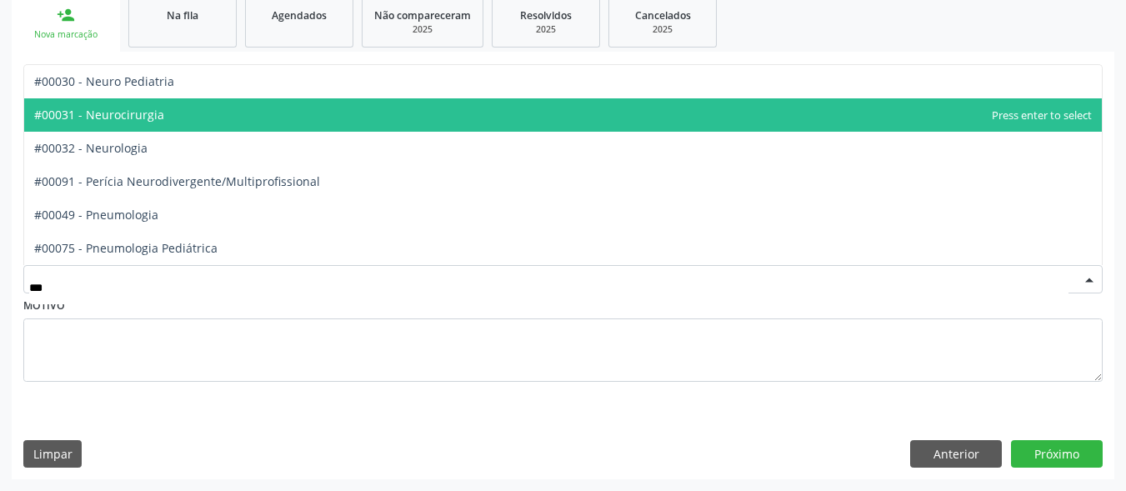
click at [217, 121] on span "#00031 - Neurocirurgia" at bounding box center [562, 114] width 1077 height 33
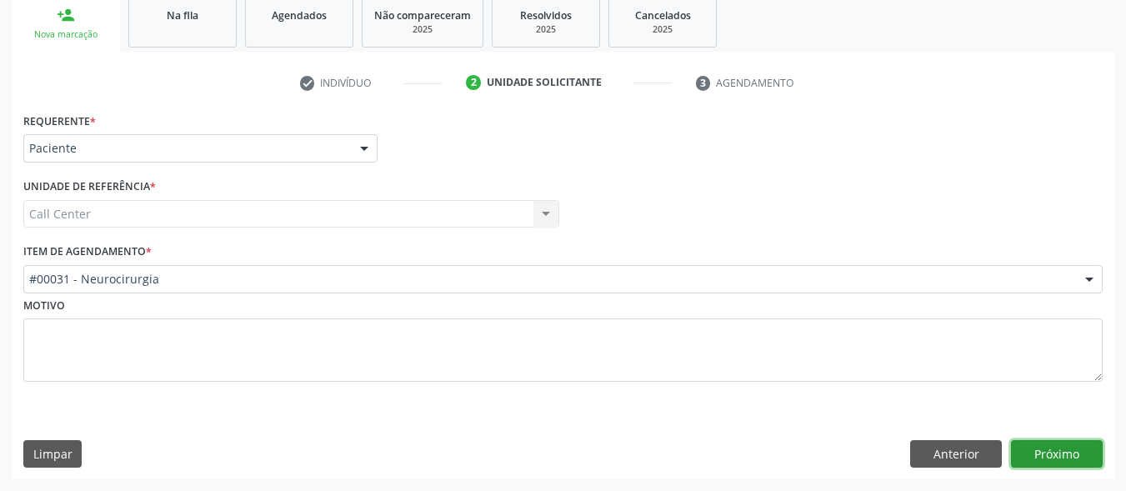
click at [1038, 450] on button "Próximo" at bounding box center [1057, 454] width 92 height 28
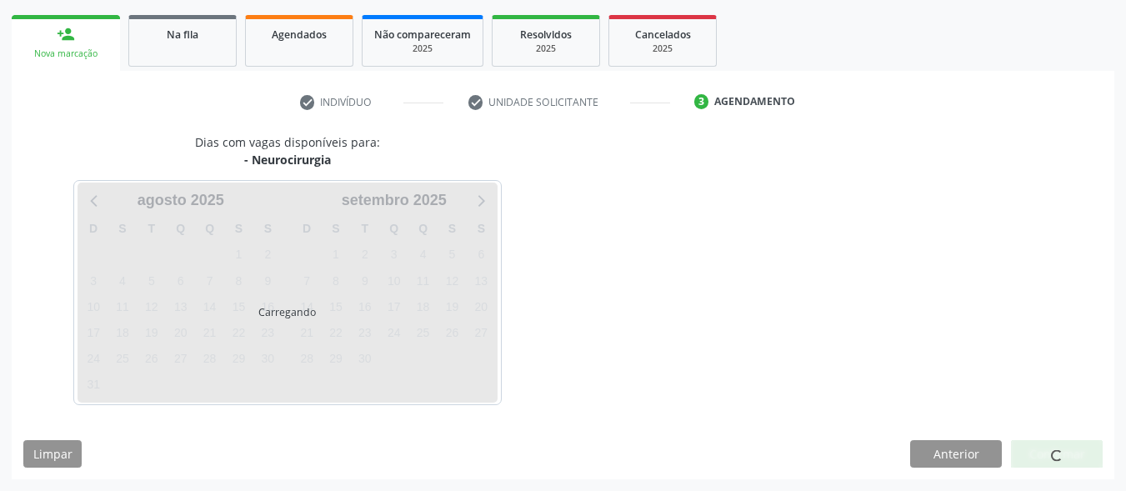
scroll to position [234, 0]
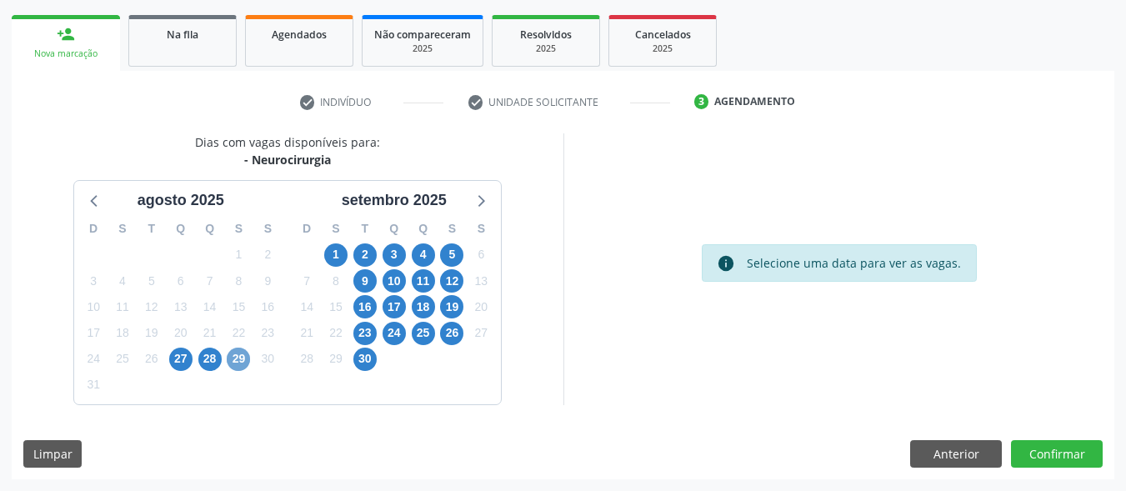
click at [233, 352] on span "29" at bounding box center [238, 358] width 23 height 23
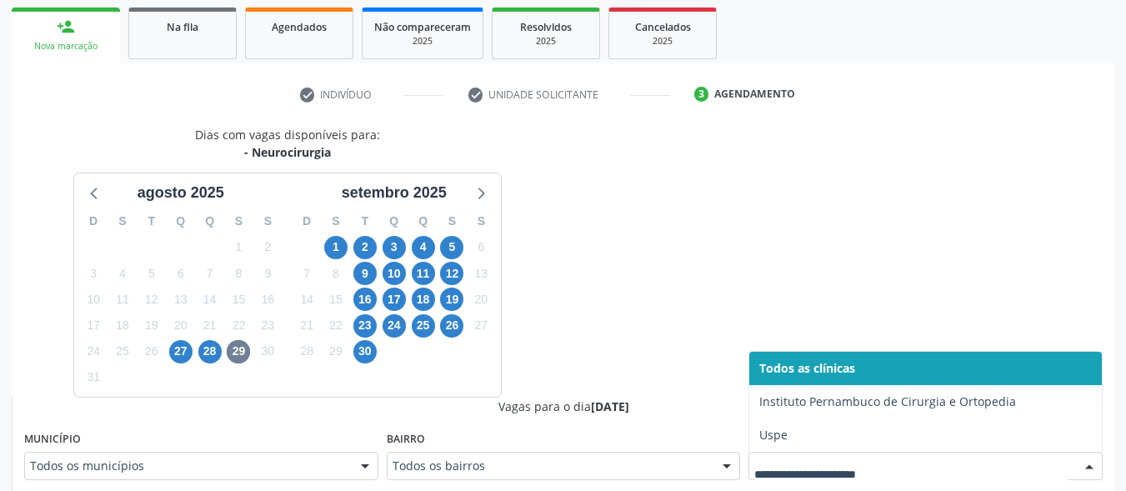
scroll to position [408, 0]
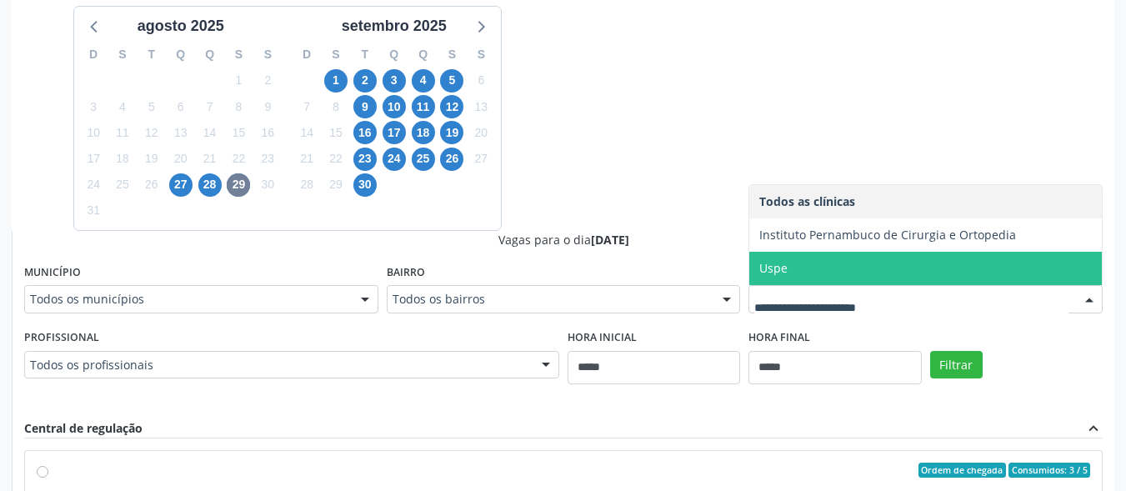
drag, startPoint x: 873, startPoint y: 272, endPoint x: 901, endPoint y: 314, distance: 49.9
click at [874, 272] on span "Uspe" at bounding box center [925, 268] width 352 height 33
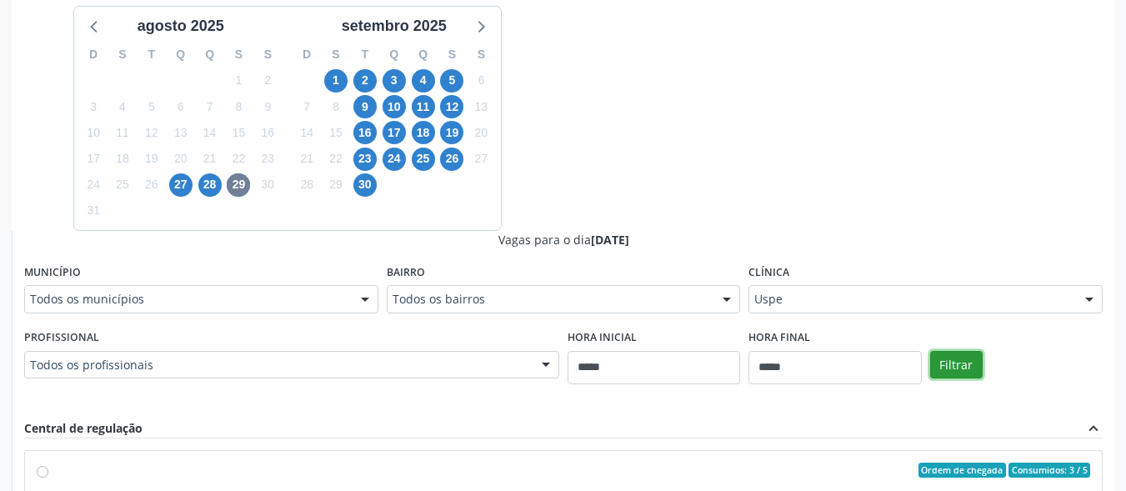
click at [942, 365] on button "Filtrar" at bounding box center [956, 365] width 52 height 28
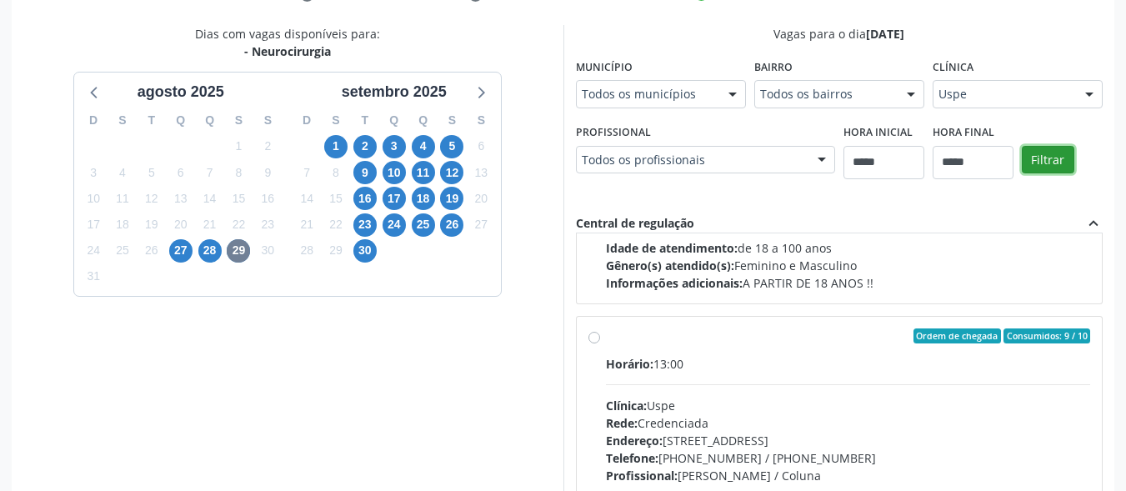
scroll to position [338, 0]
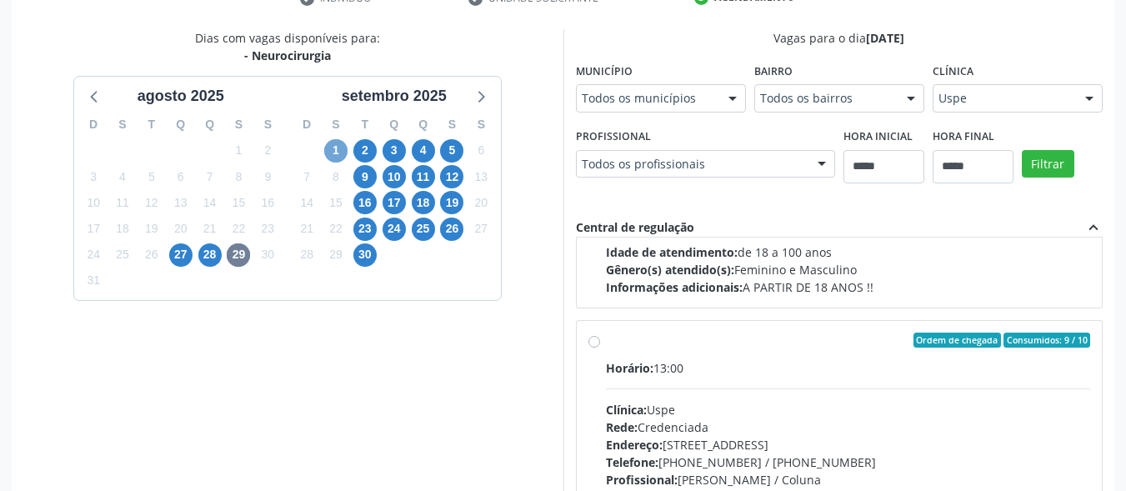
click at [332, 144] on span "1" at bounding box center [335, 150] width 23 height 23
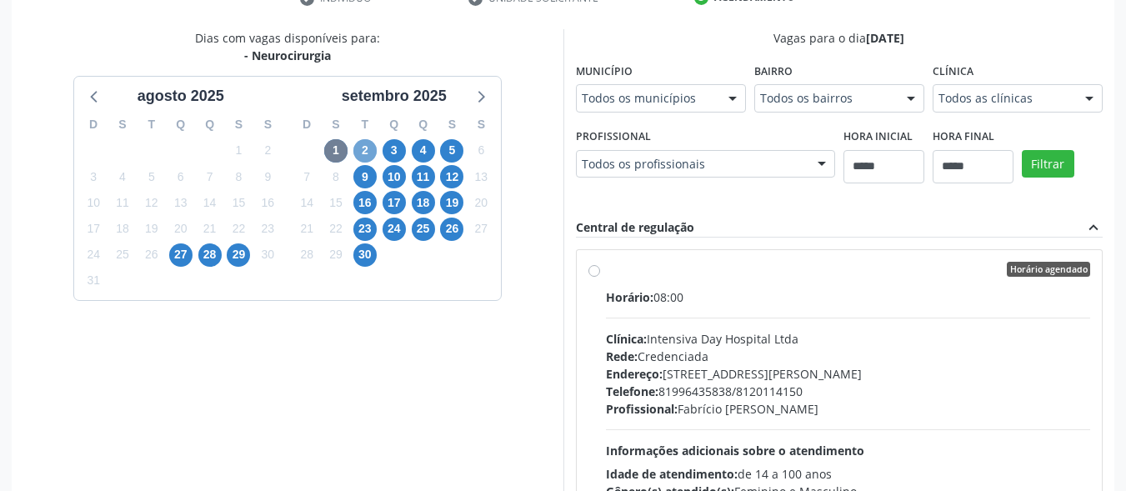
click at [365, 151] on span "2" at bounding box center [364, 150] width 23 height 23
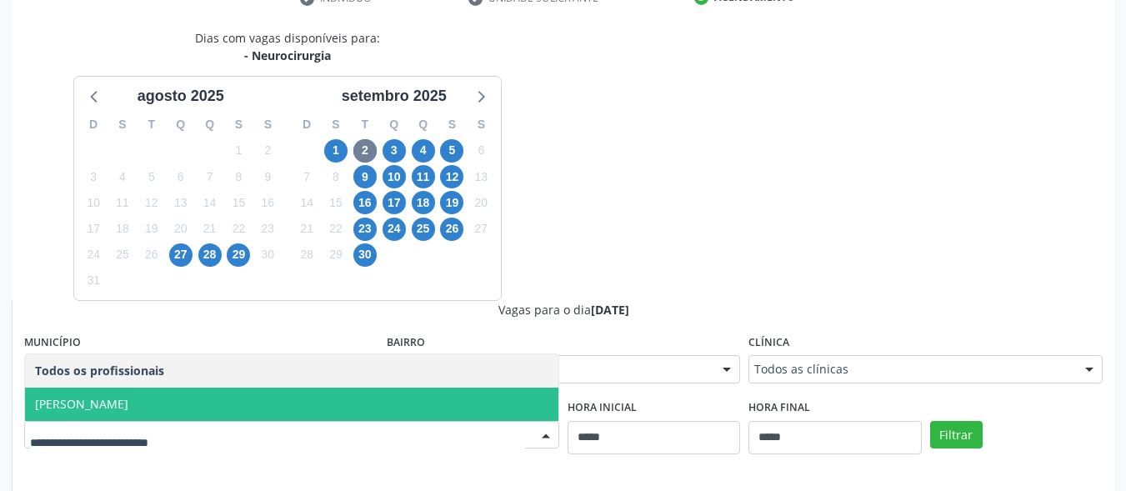
drag, startPoint x: 457, startPoint y: 408, endPoint x: 464, endPoint y: 402, distance: 10.0
click at [455, 405] on span "[PERSON_NAME]" at bounding box center [291, 403] width 533 height 33
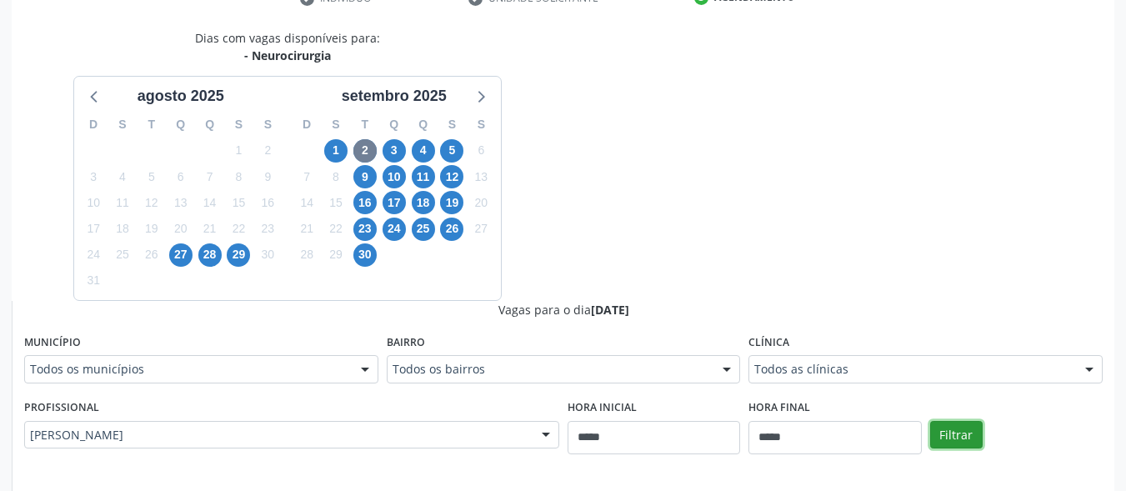
click at [963, 424] on button "Filtrar" at bounding box center [956, 435] width 52 height 28
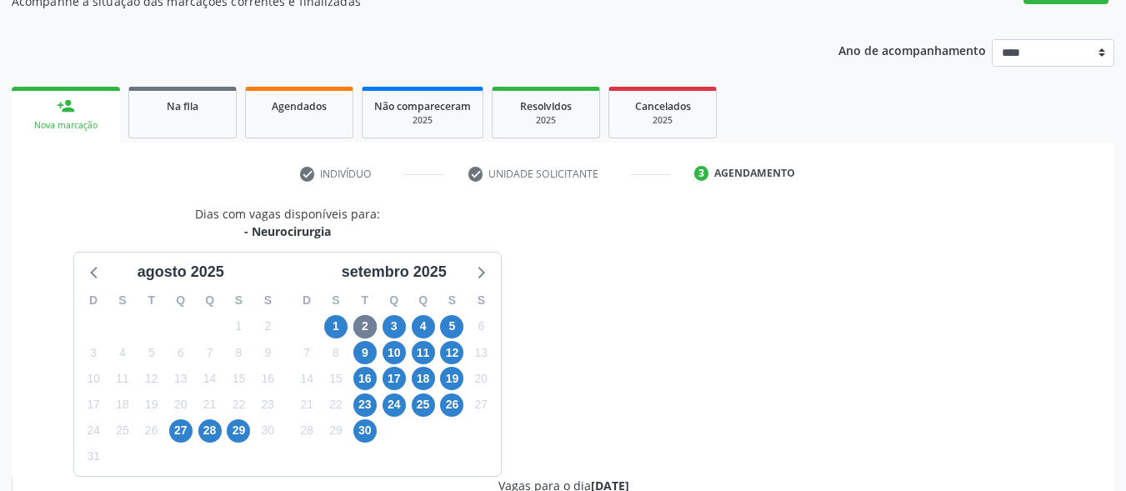
scroll to position [329, 0]
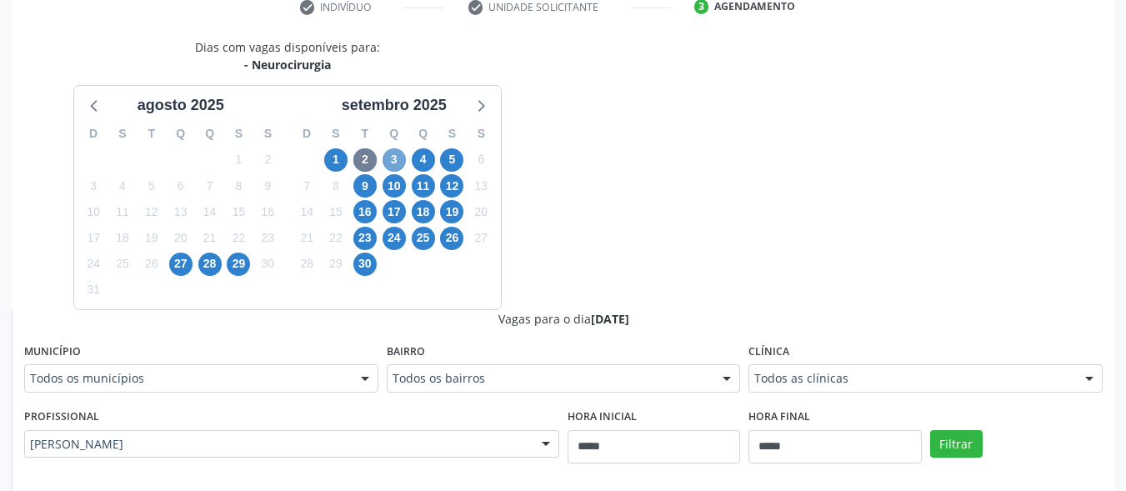
drag, startPoint x: 395, startPoint y: 161, endPoint x: 414, endPoint y: 157, distance: 19.5
click at [396, 161] on span "3" at bounding box center [393, 159] width 23 height 23
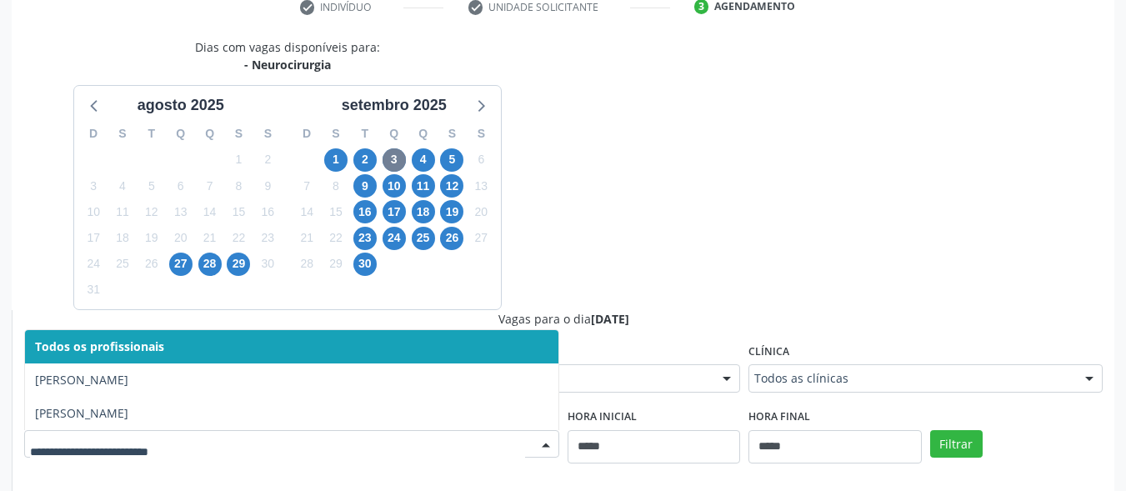
click at [492, 433] on div at bounding box center [291, 444] width 535 height 28
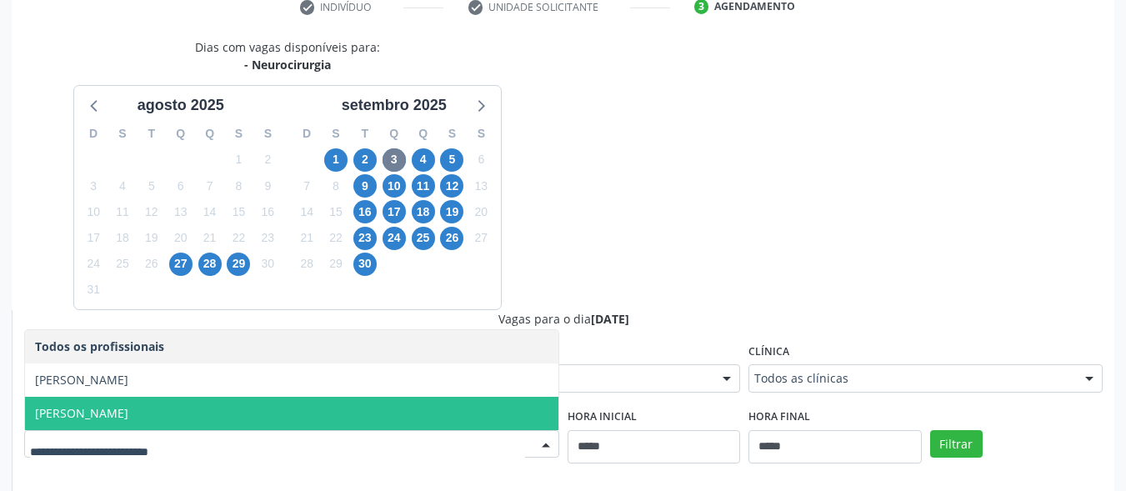
click at [854, 392] on div "Todos as clínicas" at bounding box center [925, 378] width 354 height 28
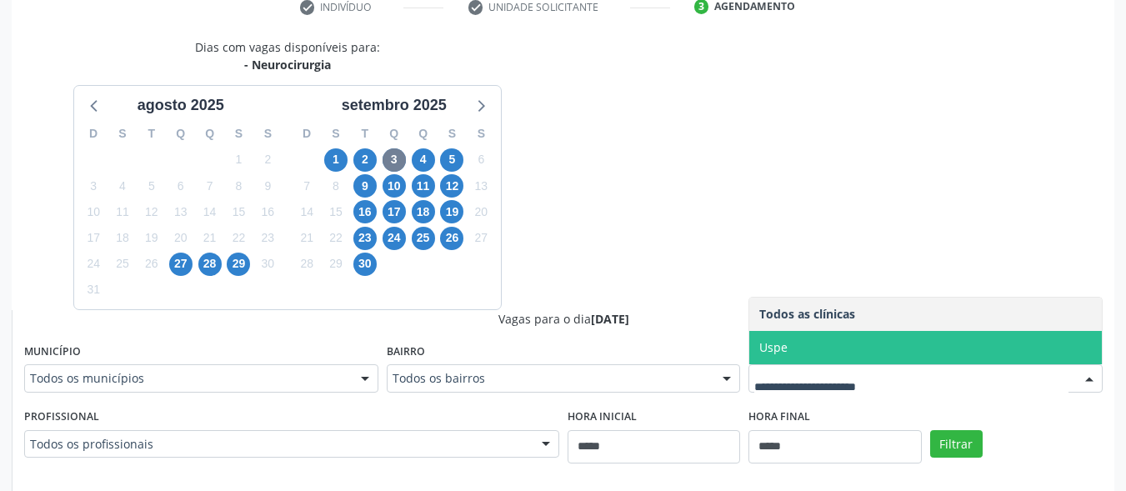
click at [816, 356] on span "Uspe" at bounding box center [925, 347] width 352 height 33
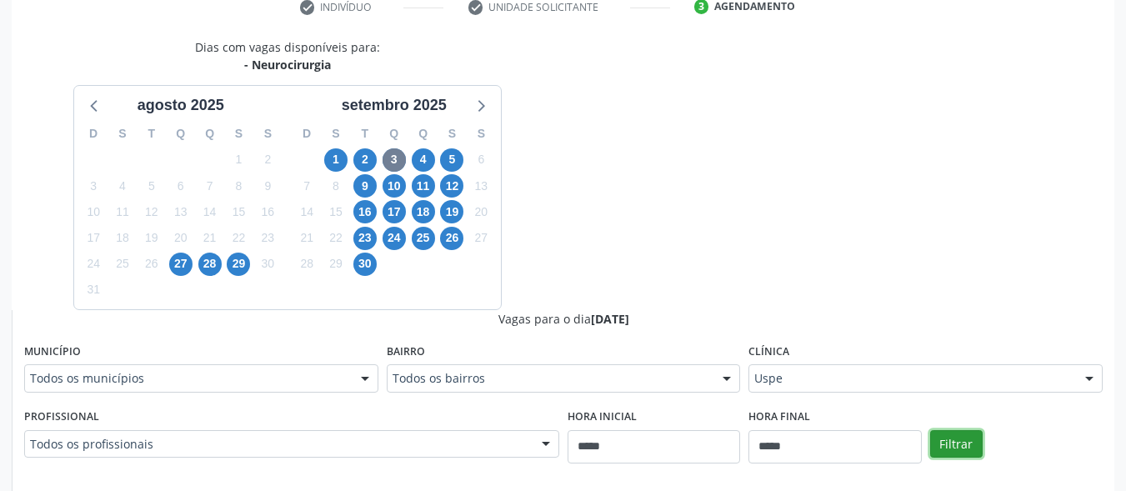
click at [944, 437] on button "Filtrar" at bounding box center [956, 444] width 52 height 28
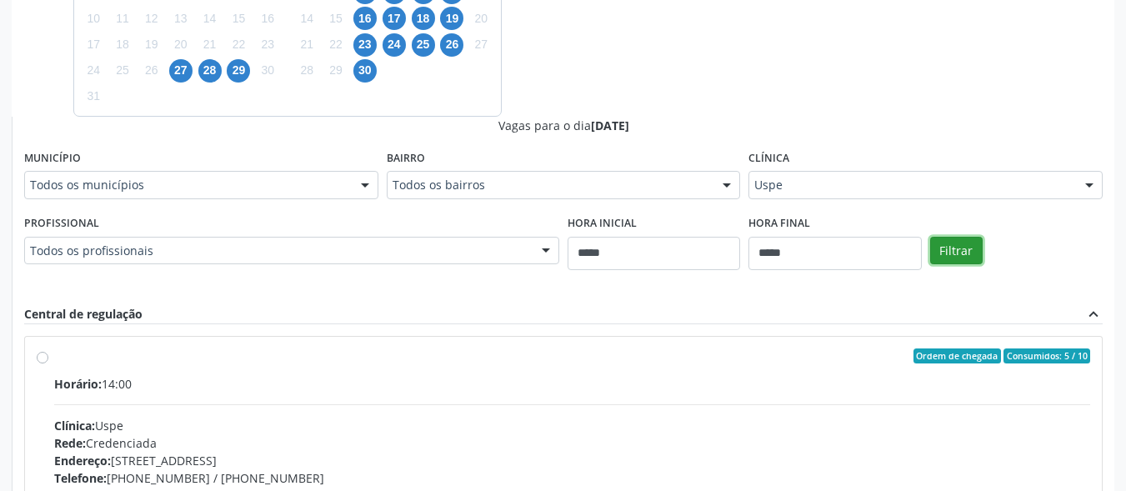
scroll to position [776, 0]
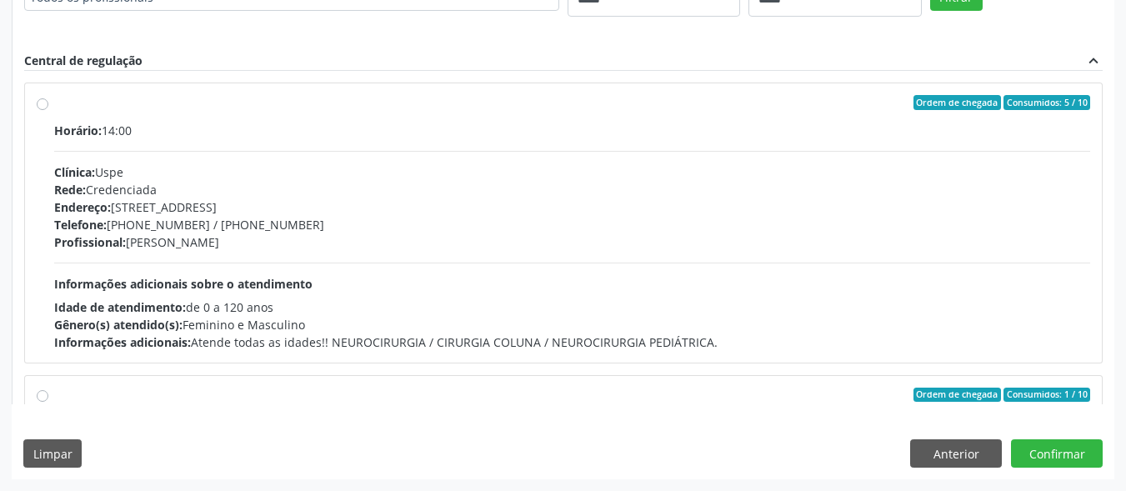
click at [54, 107] on label "Ordem de chegada Consumidos: 5 / 10 Horário: 14:00 Clínica: Uspe Rede: Credenci…" at bounding box center [572, 223] width 1036 height 256
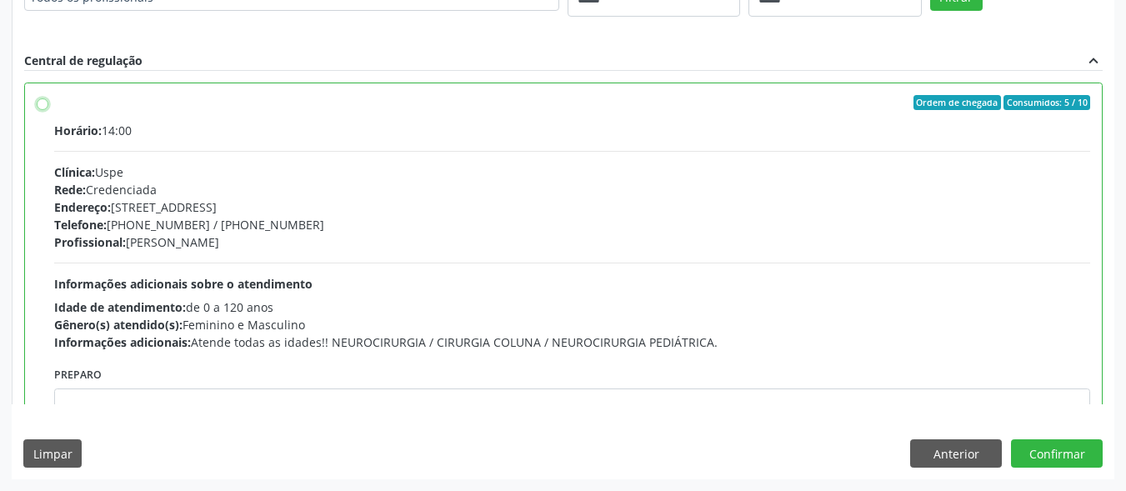
scroll to position [167, 0]
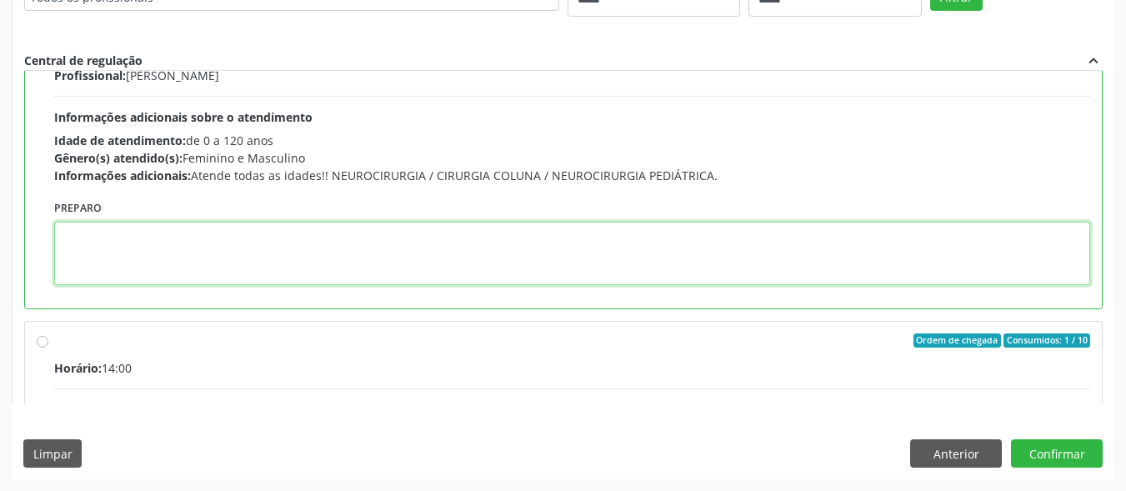
click at [190, 247] on textarea at bounding box center [572, 253] width 1036 height 63
paste textarea "**********"
drag, startPoint x: 143, startPoint y: 242, endPoint x: 8, endPoint y: 226, distance: 136.0
paste textarea "***"
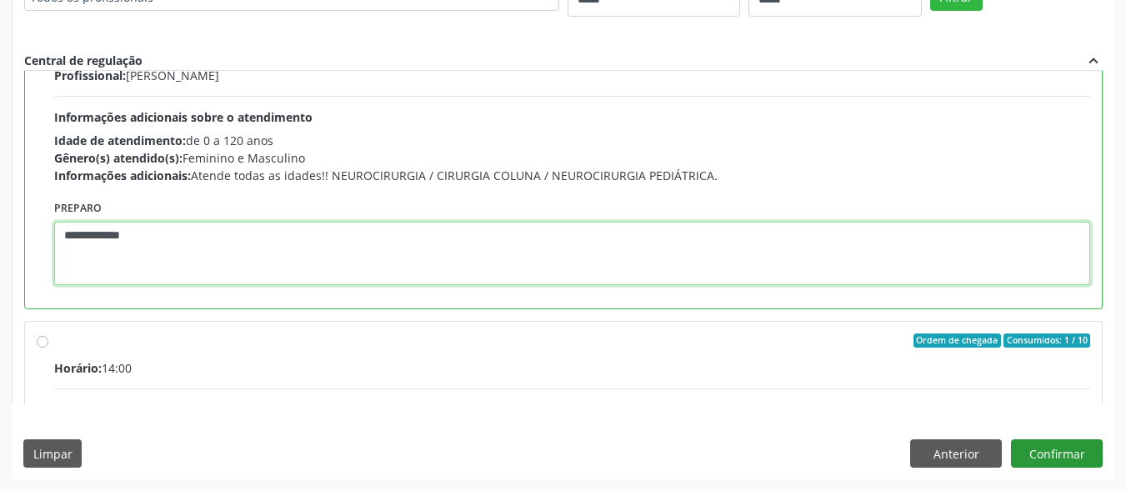
type textarea "**********"
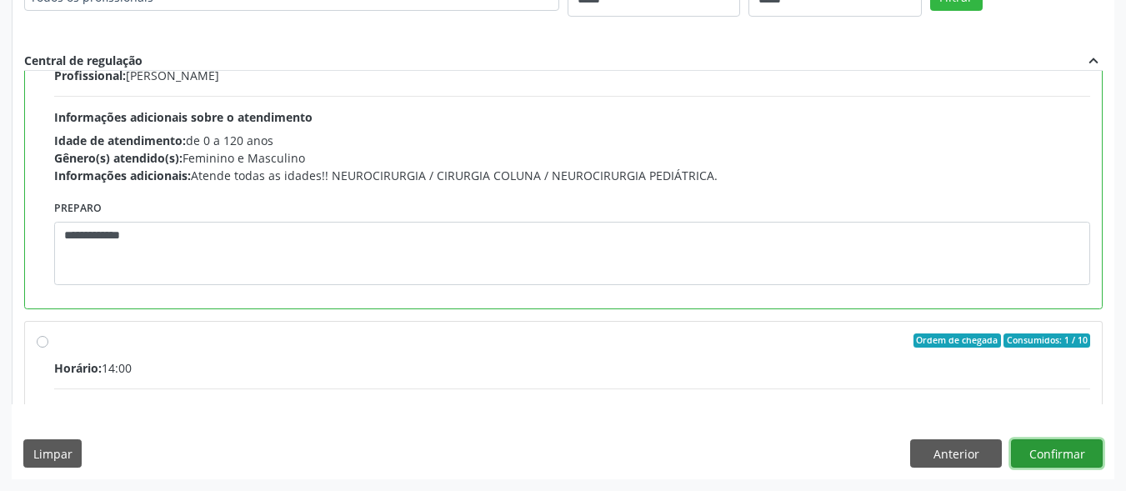
click at [1048, 451] on button "Confirmar" at bounding box center [1057, 453] width 92 height 28
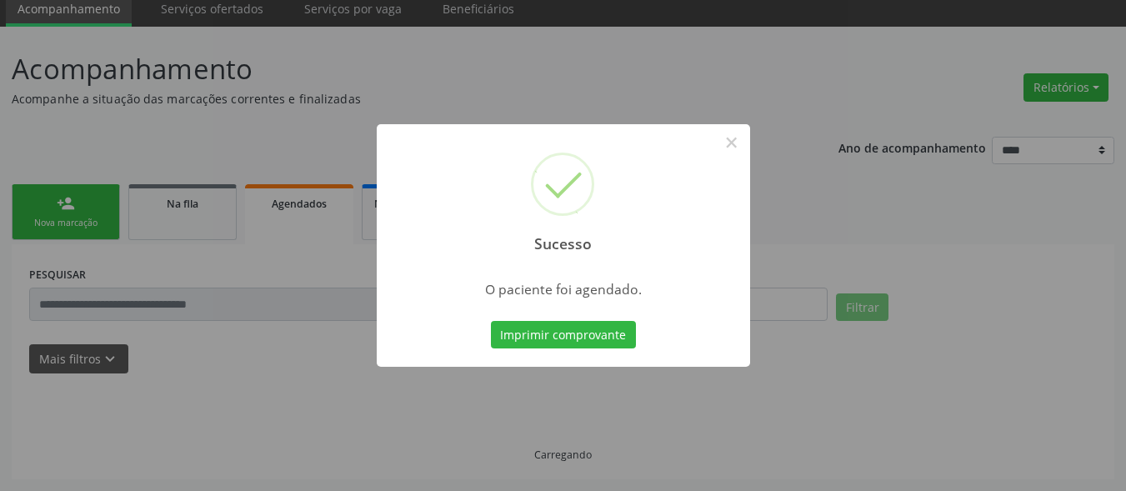
scroll to position [65, 0]
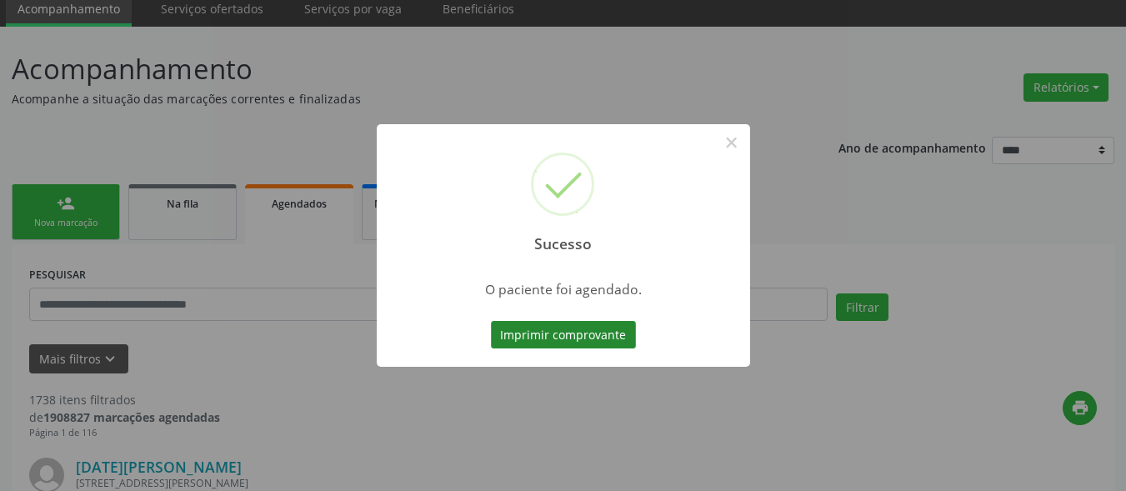
click at [586, 330] on button "Imprimir comprovante" at bounding box center [563, 335] width 145 height 28
